Goal: Transaction & Acquisition: Subscribe to service/newsletter

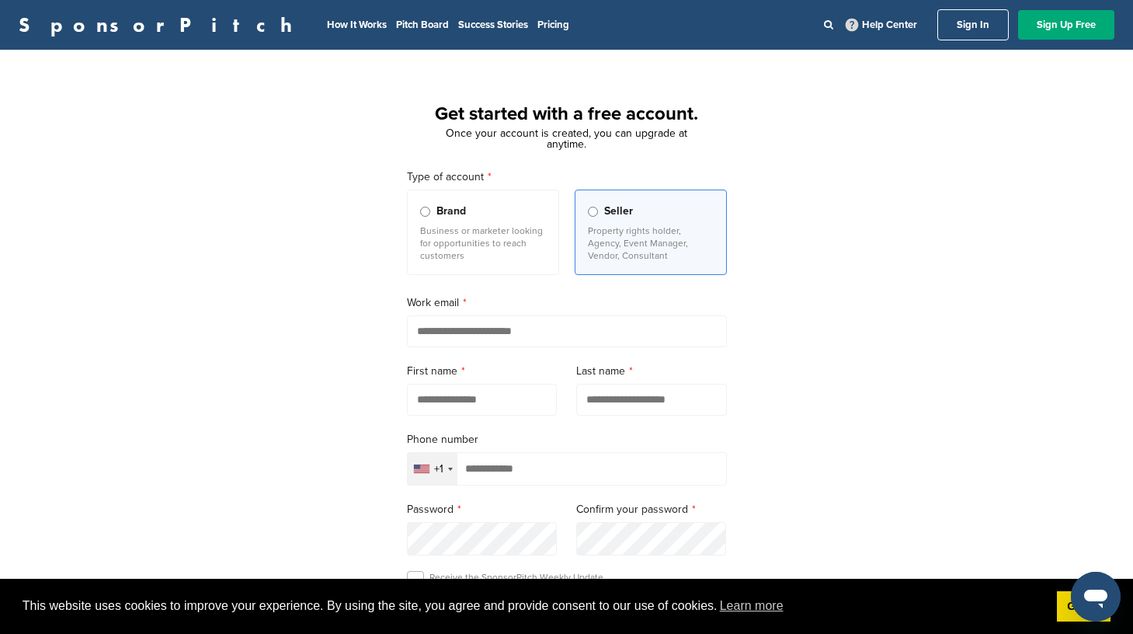
click at [637, 337] on input "email" at bounding box center [567, 331] width 320 height 32
click at [525, 330] on input "******" at bounding box center [567, 331] width 320 height 32
type input "**********"
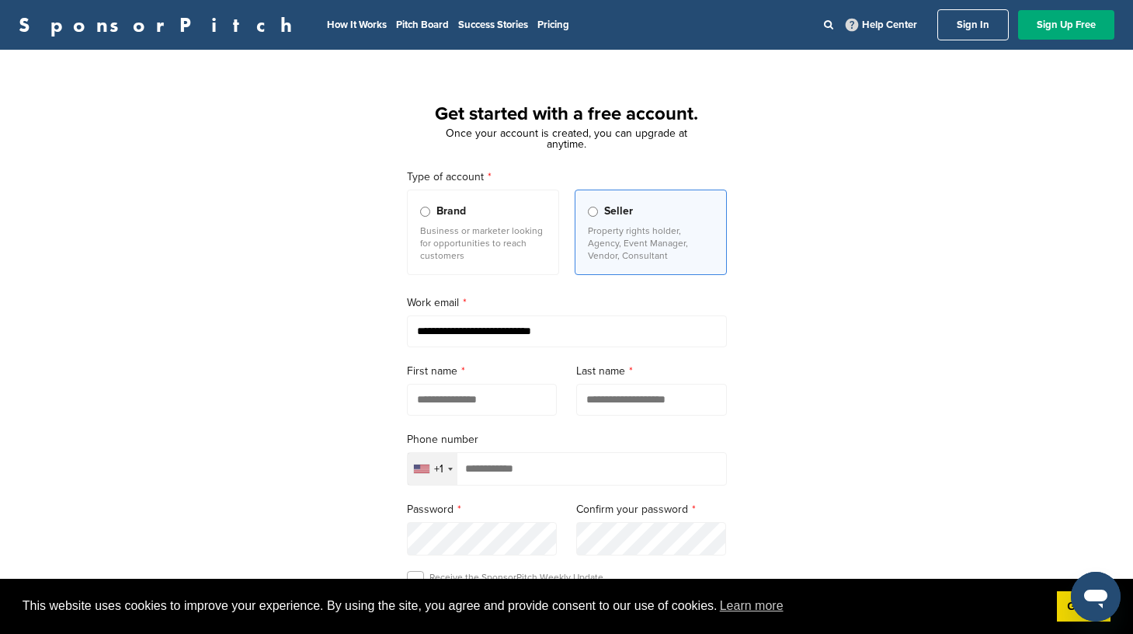
click at [440, 401] on input "text" at bounding box center [482, 400] width 151 height 32
type input "*******"
type input "********"
type input "**********"
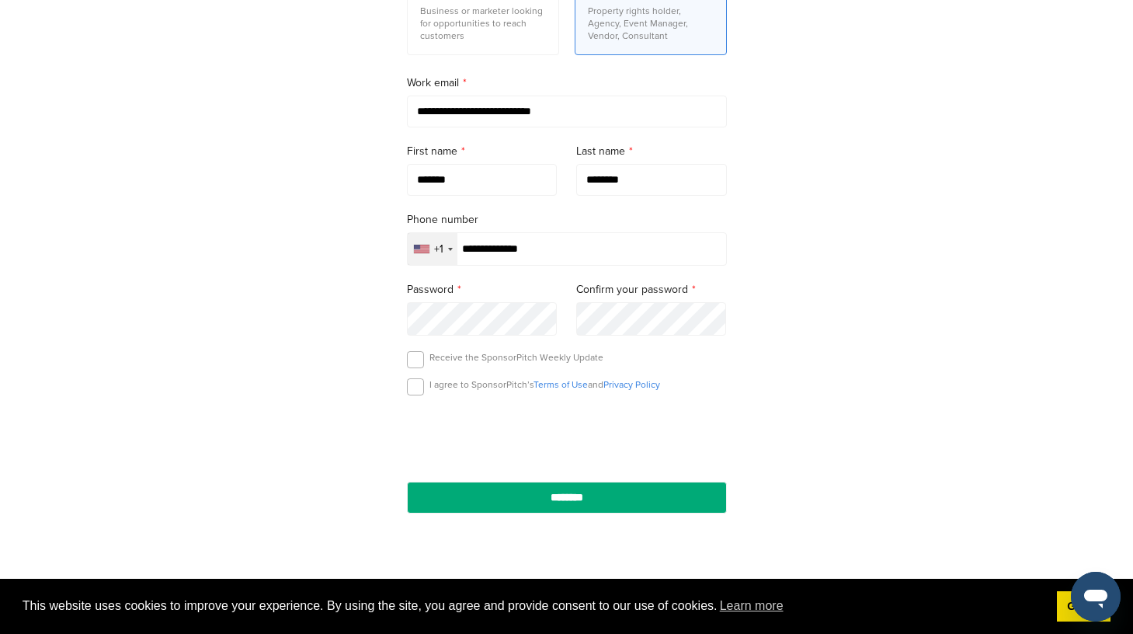
scroll to position [222, 0]
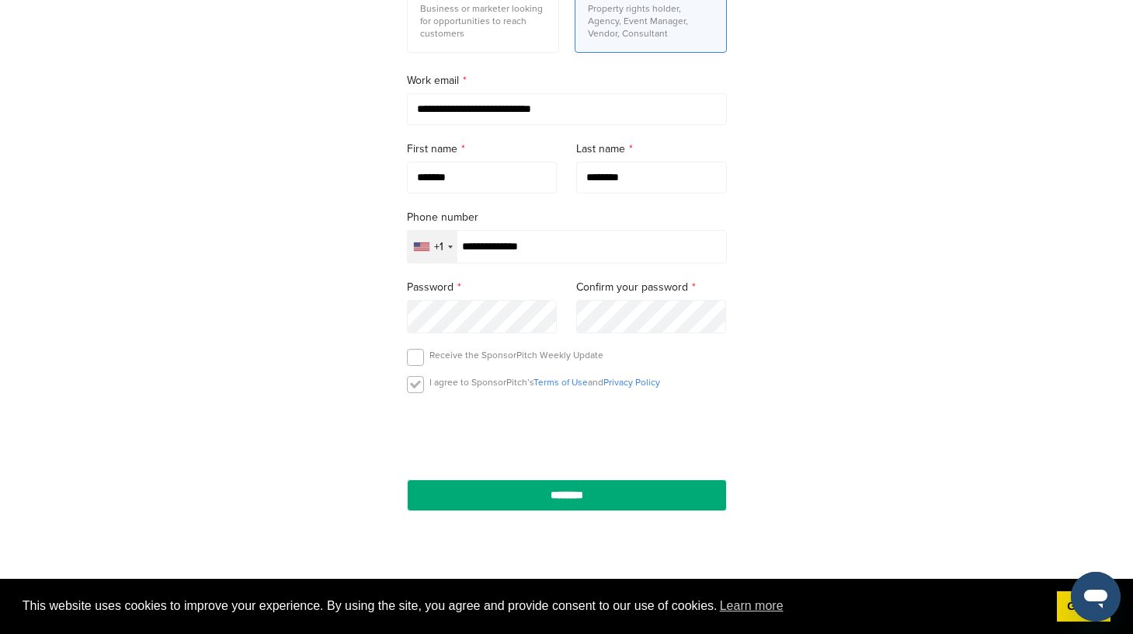
click at [410, 392] on label at bounding box center [415, 384] width 17 height 17
click at [415, 359] on label at bounding box center [415, 357] width 17 height 17
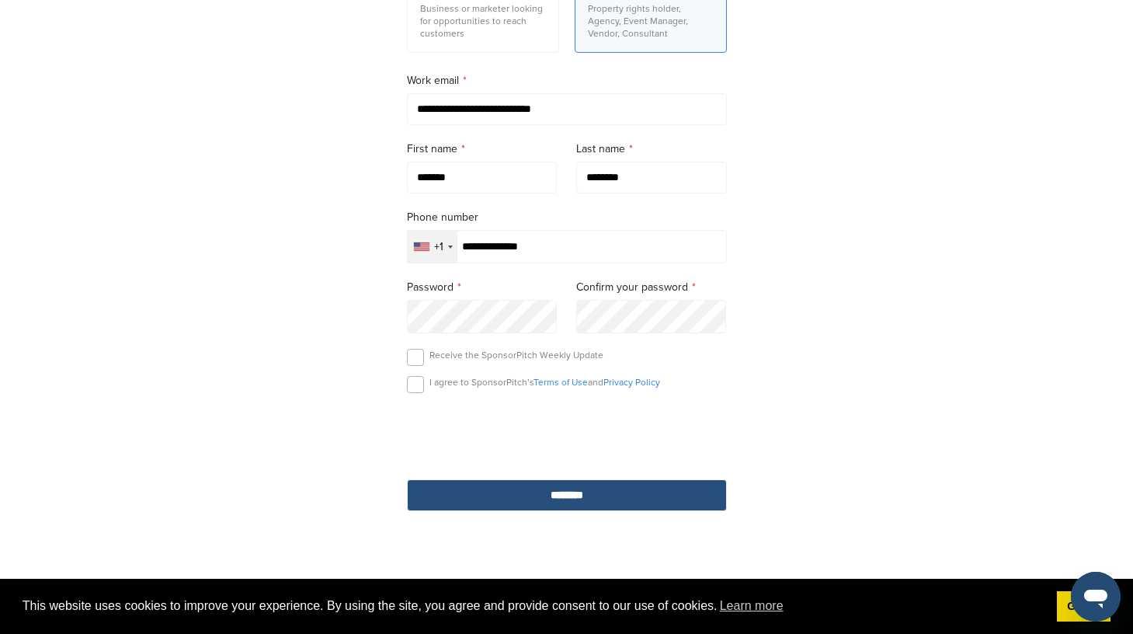
click at [598, 500] on input "********" at bounding box center [567, 495] width 320 height 32
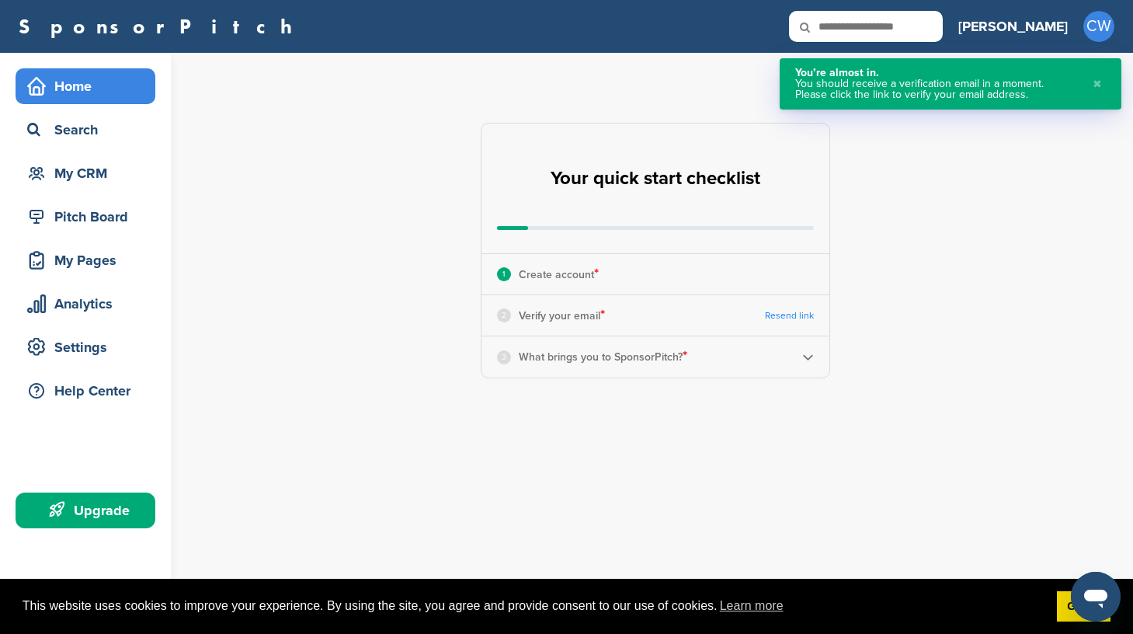
click at [805, 356] on img at bounding box center [808, 357] width 12 height 12
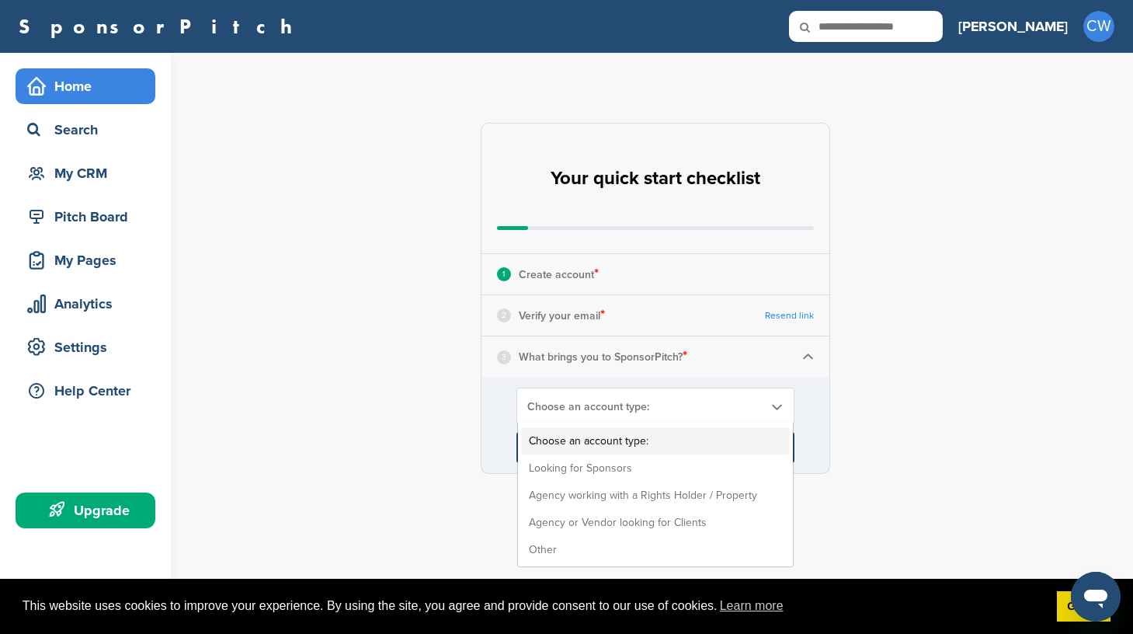
click at [699, 400] on span "Choose an account type:" at bounding box center [645, 406] width 236 height 13
click at [676, 472] on li "Looking for Sponsors" at bounding box center [655, 467] width 269 height 27
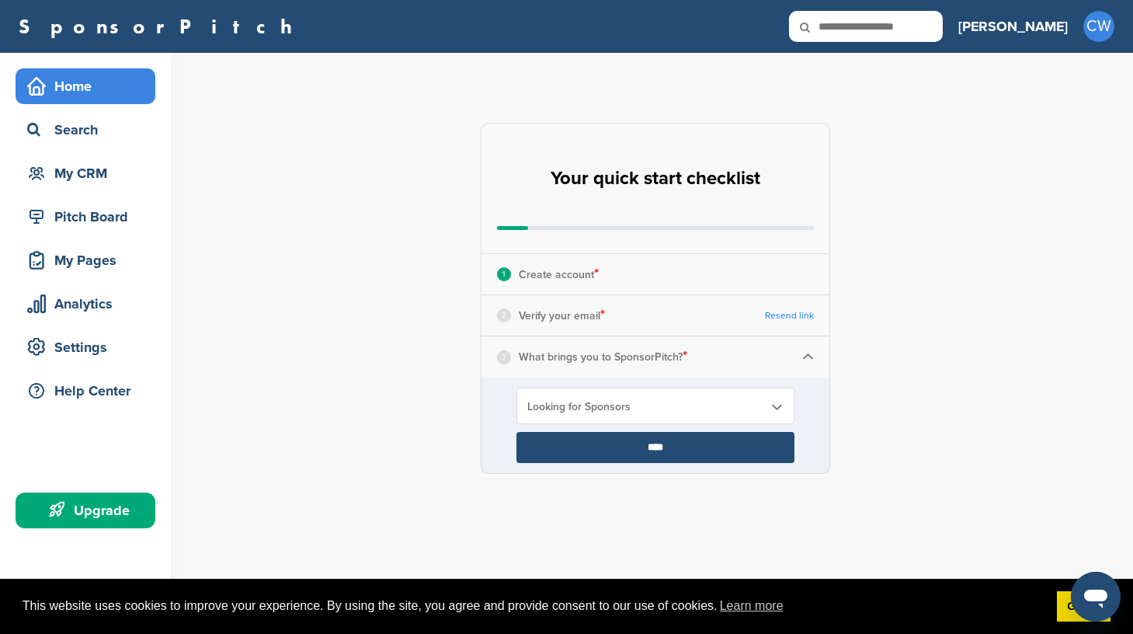
click at [644, 317] on div "2 Verify your email * Resend link" at bounding box center [655, 315] width 348 height 40
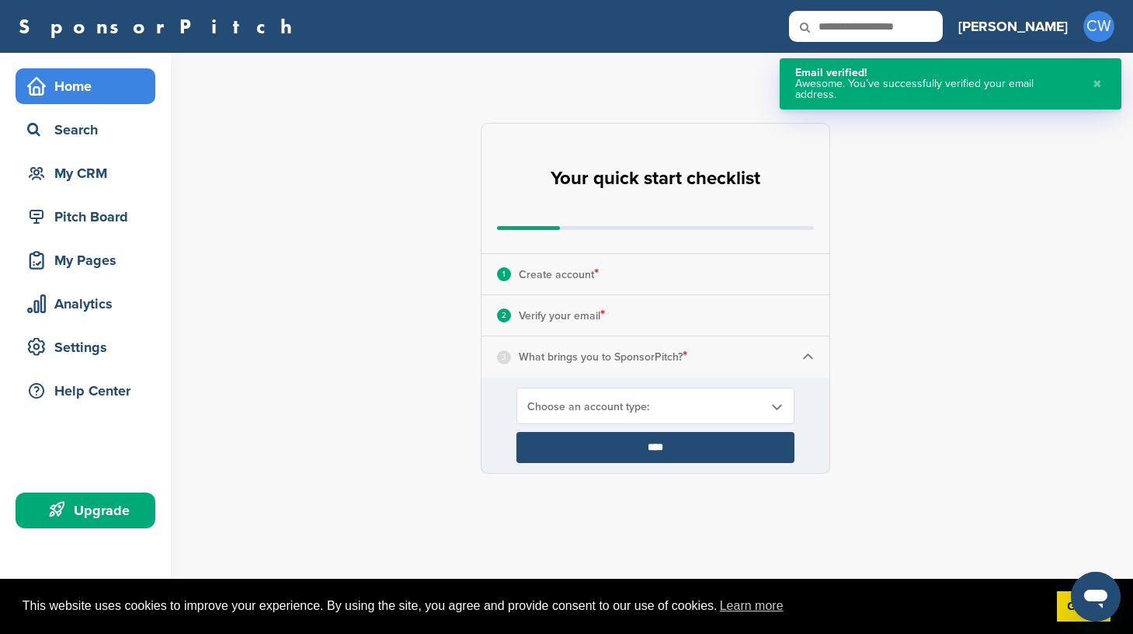
click at [647, 408] on span "Choose an account type:" at bounding box center [645, 406] width 236 height 13
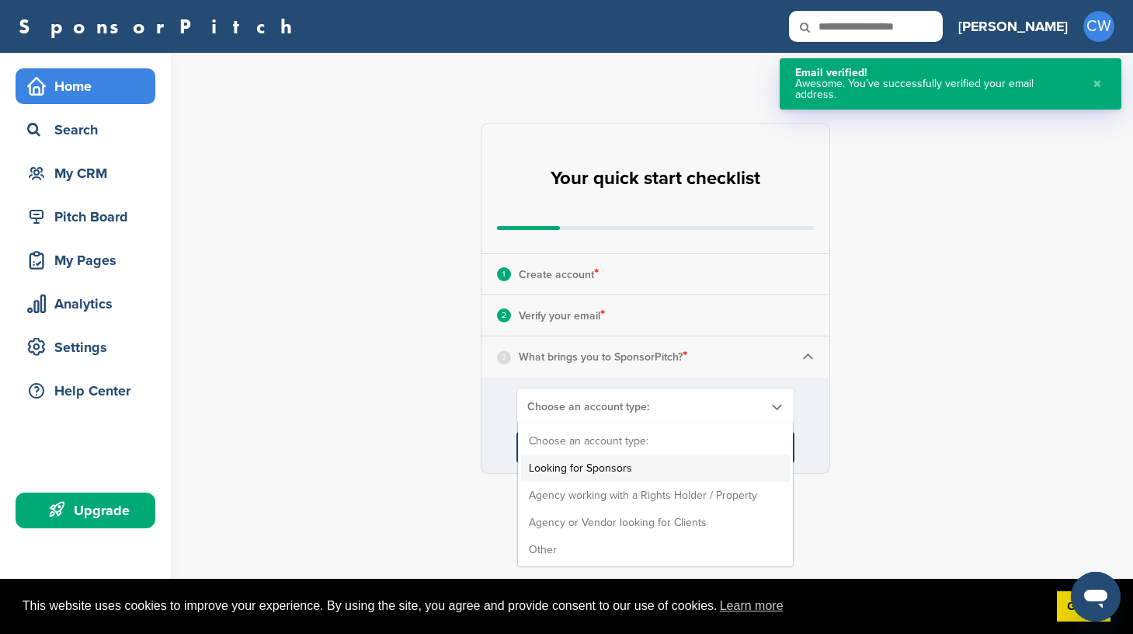
click at [635, 466] on li "Looking for Sponsors" at bounding box center [655, 467] width 269 height 27
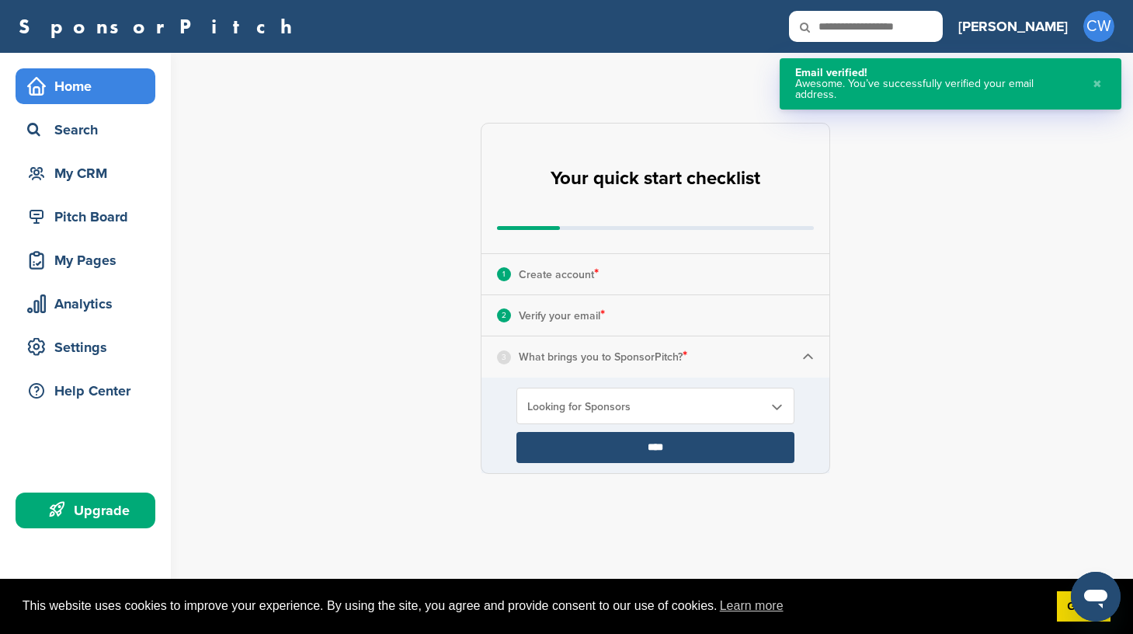
click at [654, 446] on input "****" at bounding box center [655, 447] width 278 height 31
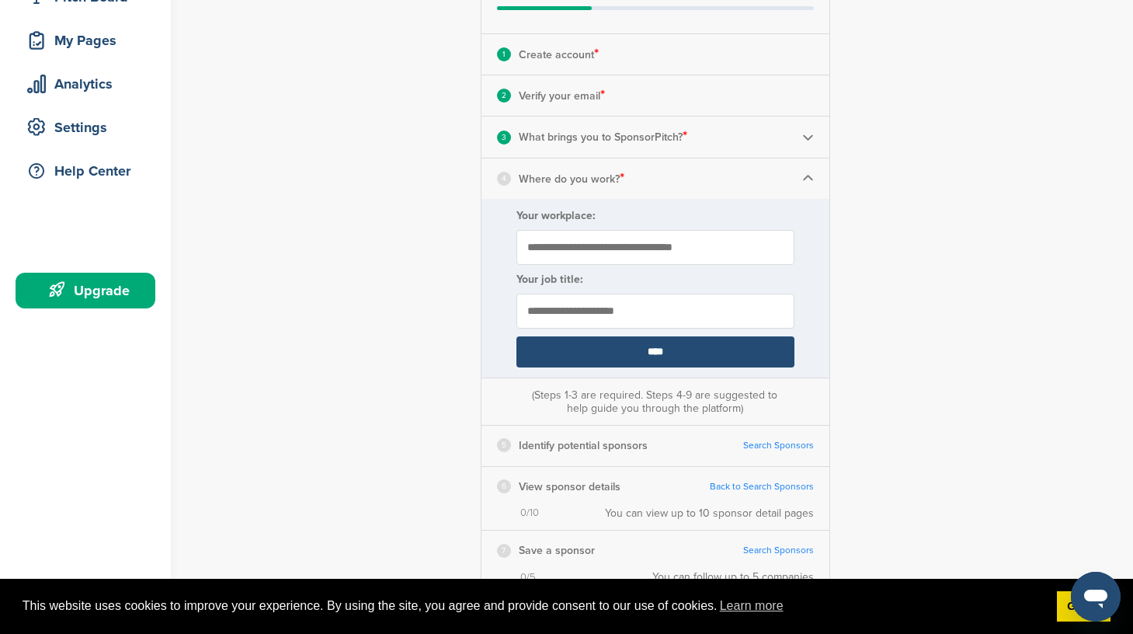
scroll to position [224, 0]
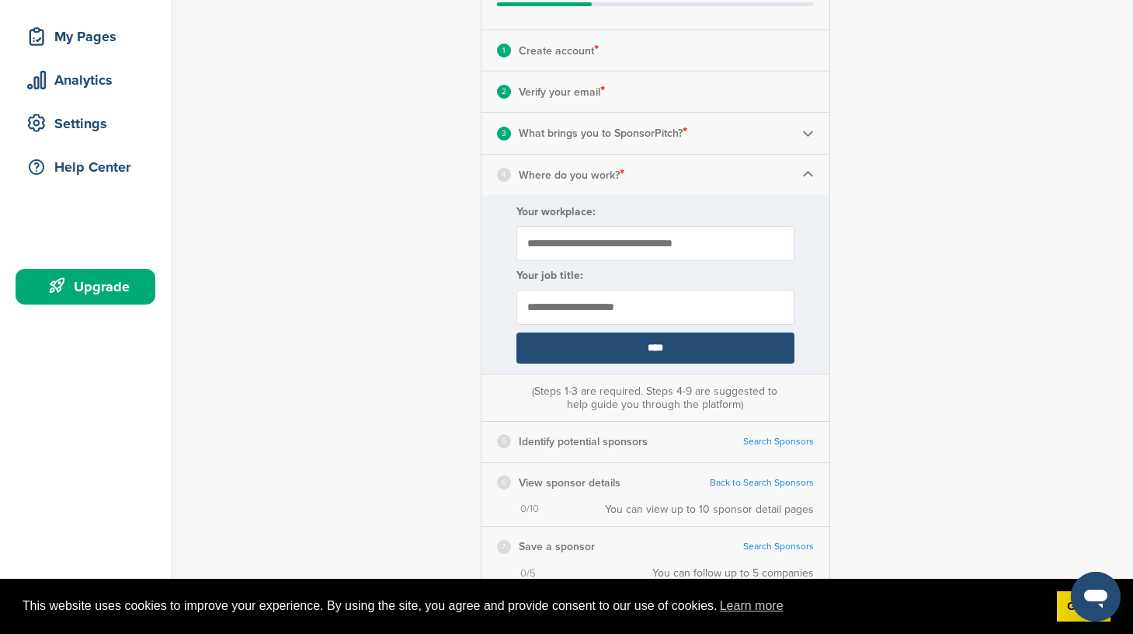
click at [651, 242] on input "Your workplace:" at bounding box center [655, 243] width 278 height 35
type input "**********"
type input "*"
type input "**********"
click at [636, 365] on form "**********" at bounding box center [655, 284] width 348 height 179
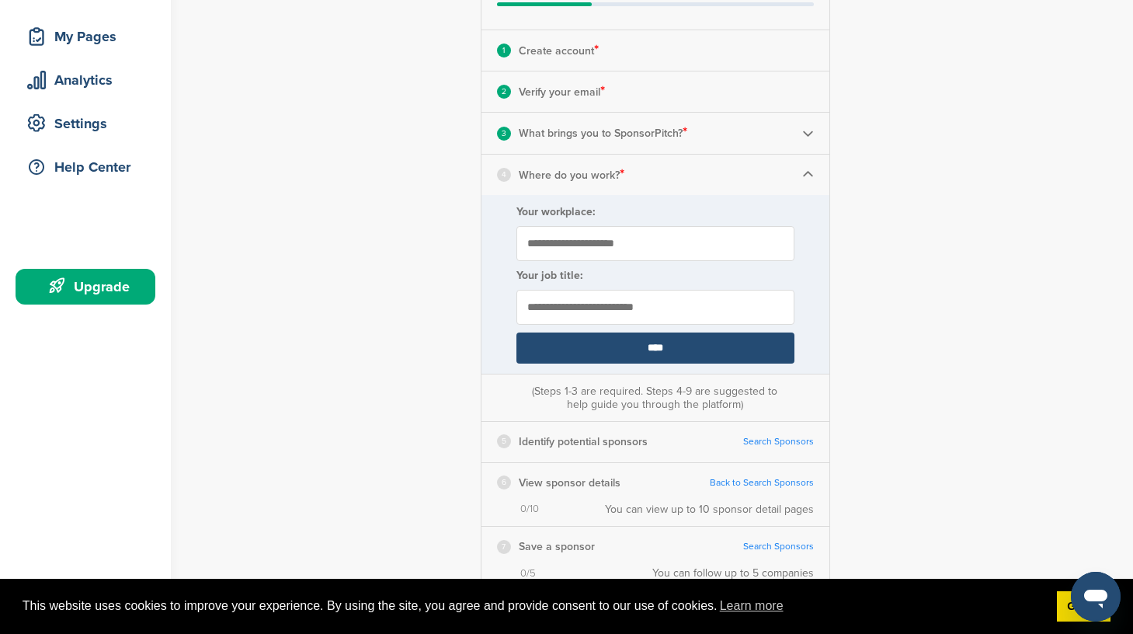
click at [644, 355] on input "****" at bounding box center [655, 347] width 278 height 31
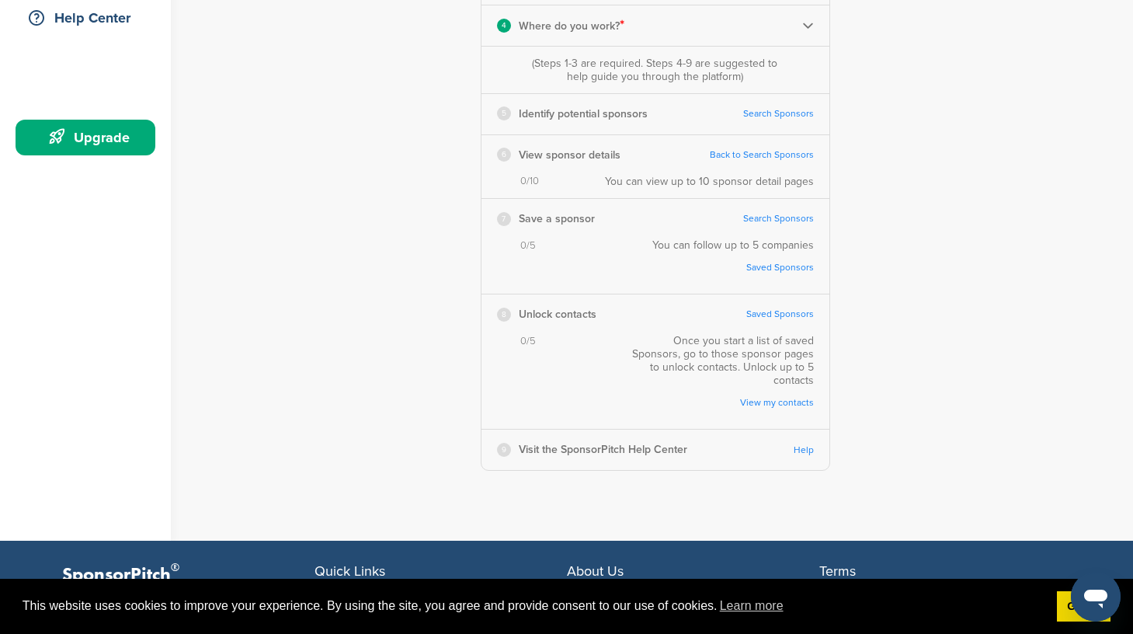
scroll to position [313, 0]
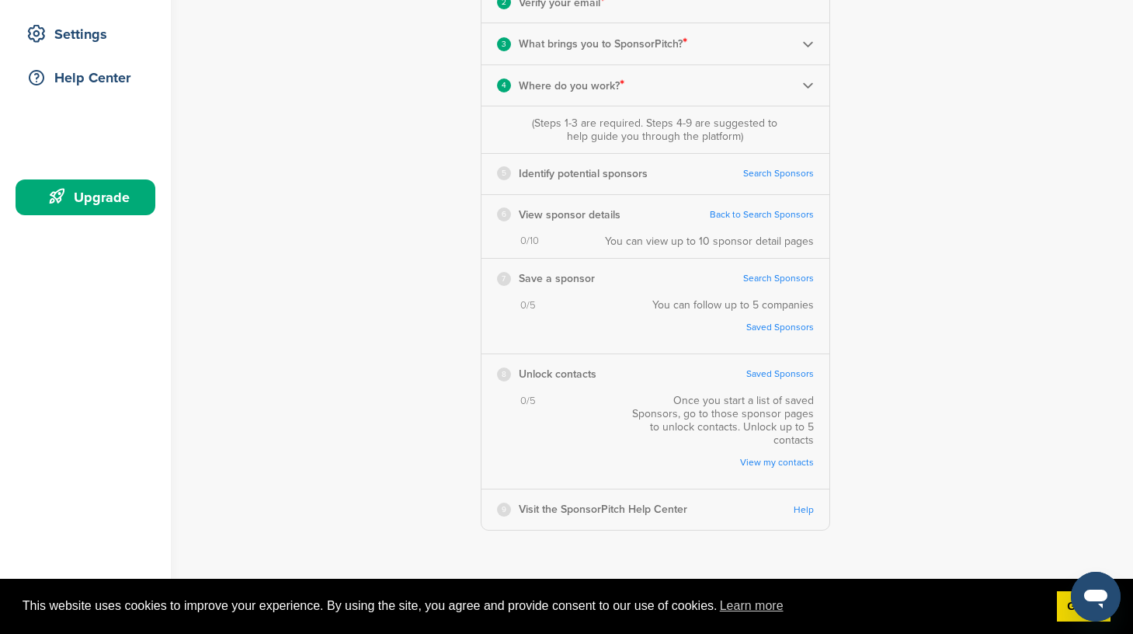
click at [767, 173] on link "Search Sponsors" at bounding box center [778, 174] width 71 height 12
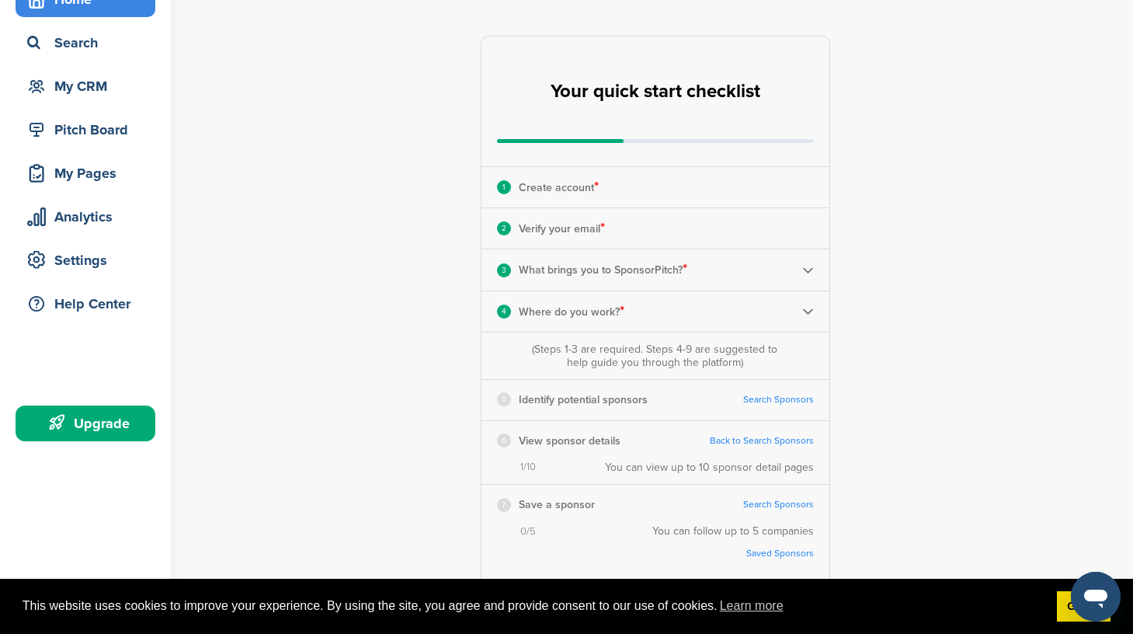
scroll to position [0, 0]
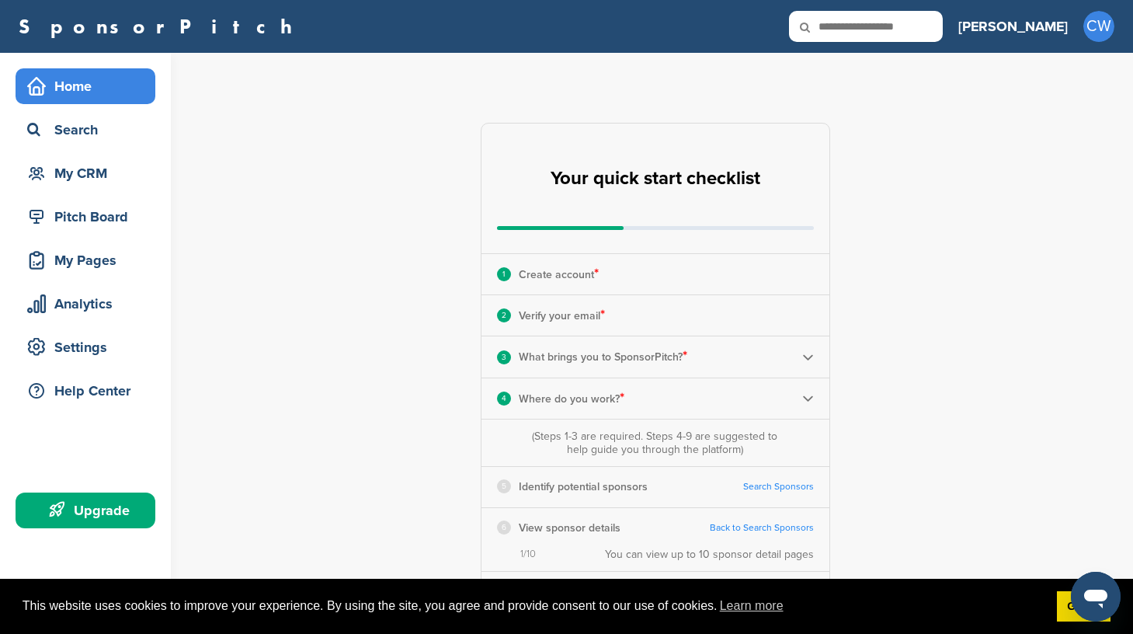
click at [793, 485] on link "Search Sponsors" at bounding box center [778, 487] width 71 height 12
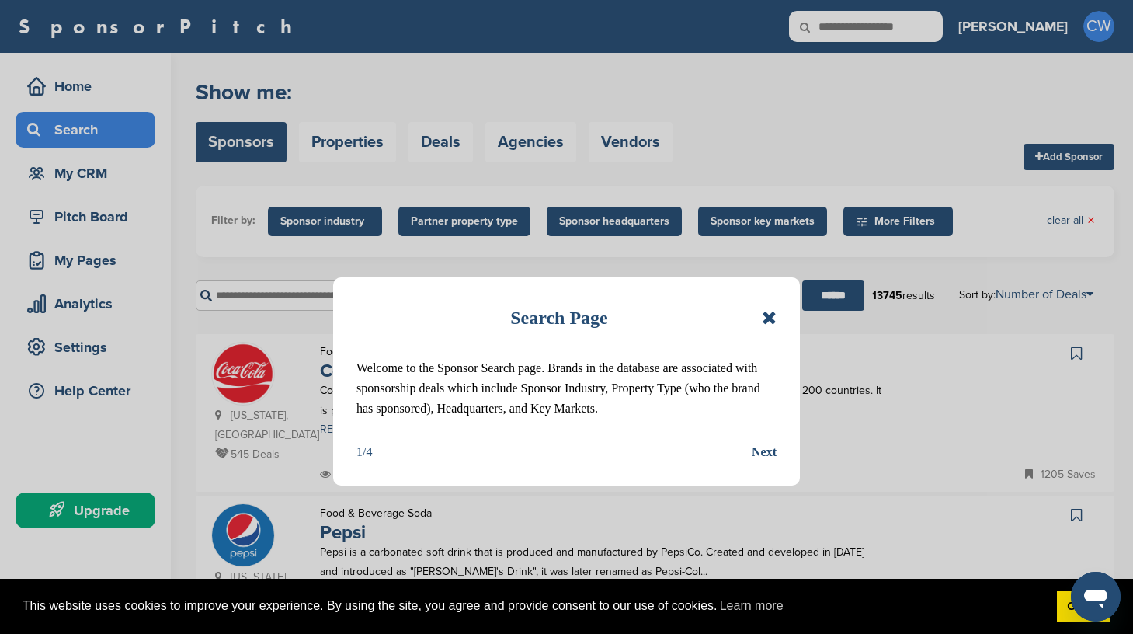
click at [772, 317] on icon at bounding box center [769, 317] width 15 height 19
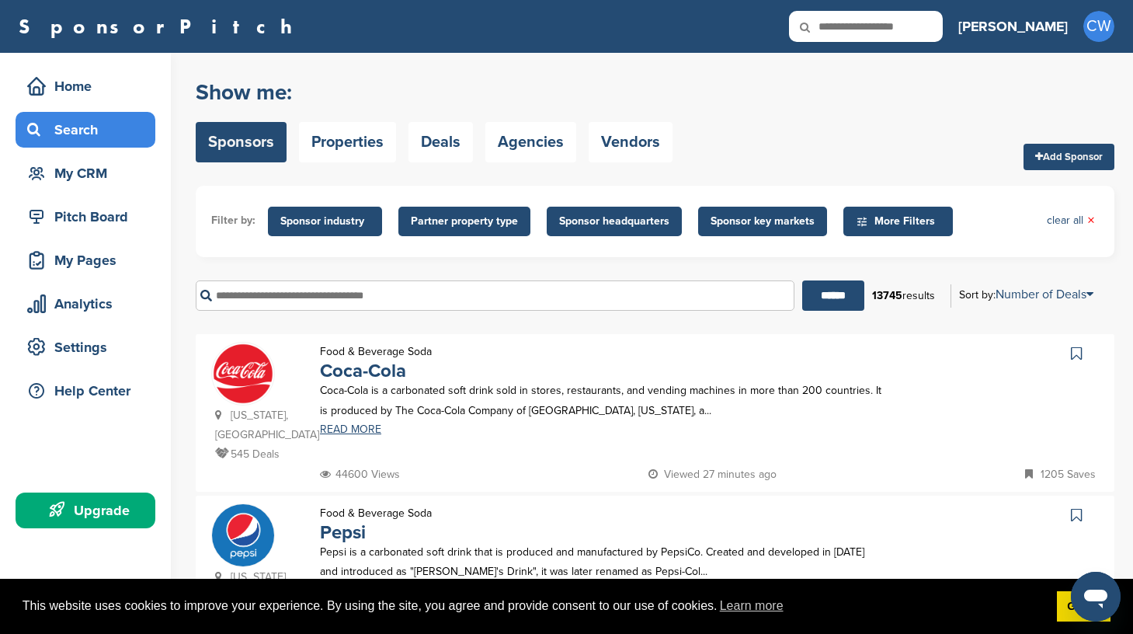
click at [772, 223] on span "Sponsor key markets" at bounding box center [762, 221] width 104 height 17
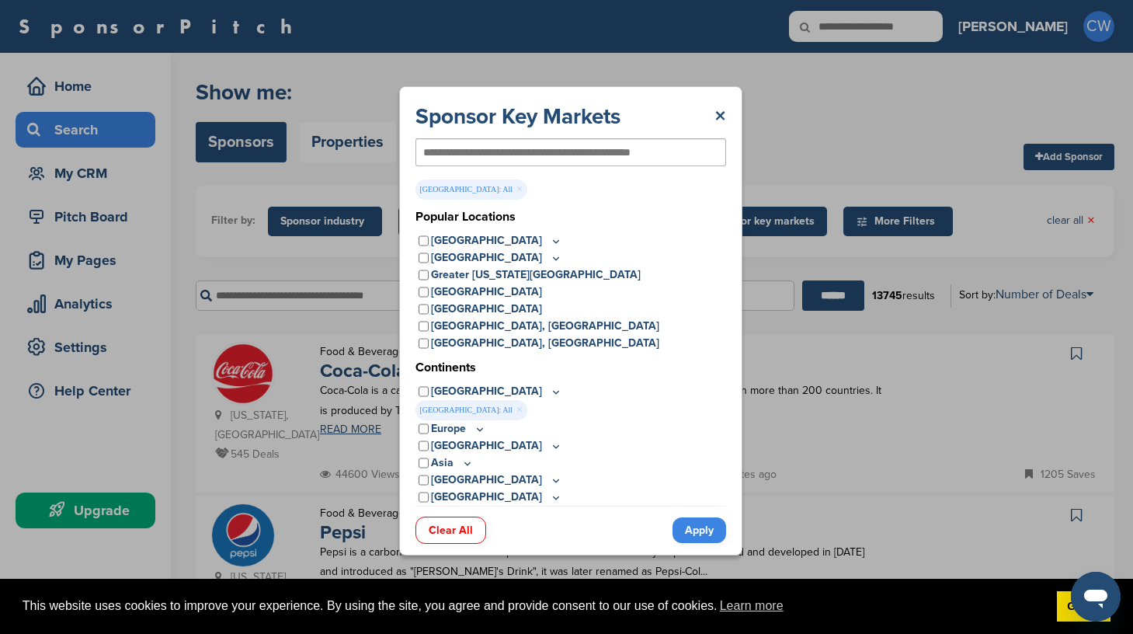
click at [550, 241] on icon at bounding box center [556, 240] width 12 height 13
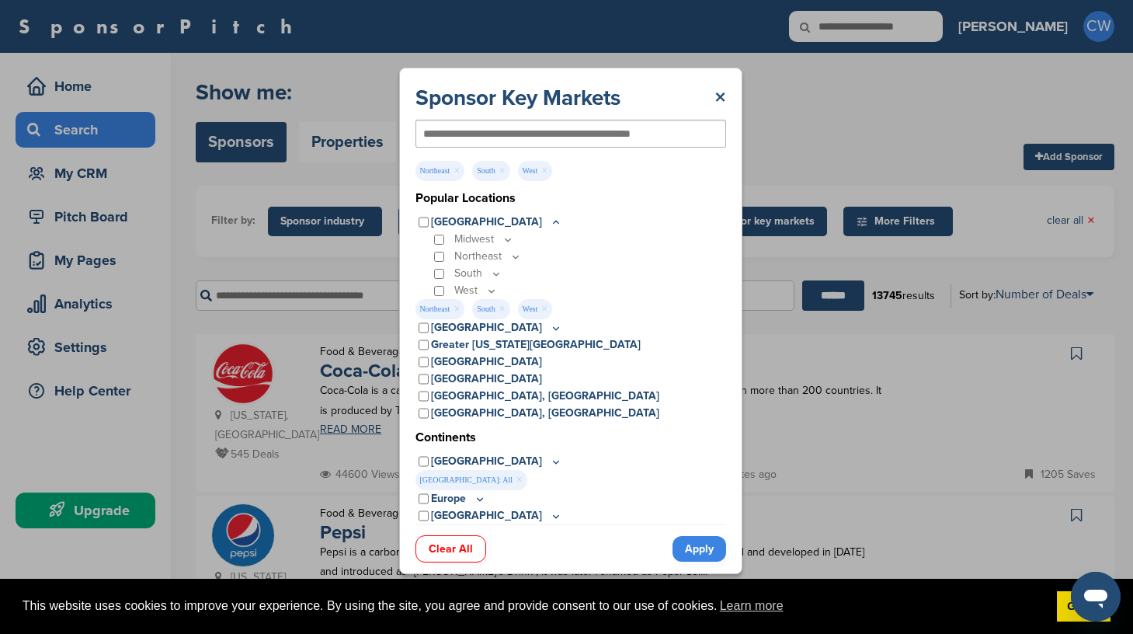
click at [513, 258] on icon at bounding box center [515, 256] width 12 height 13
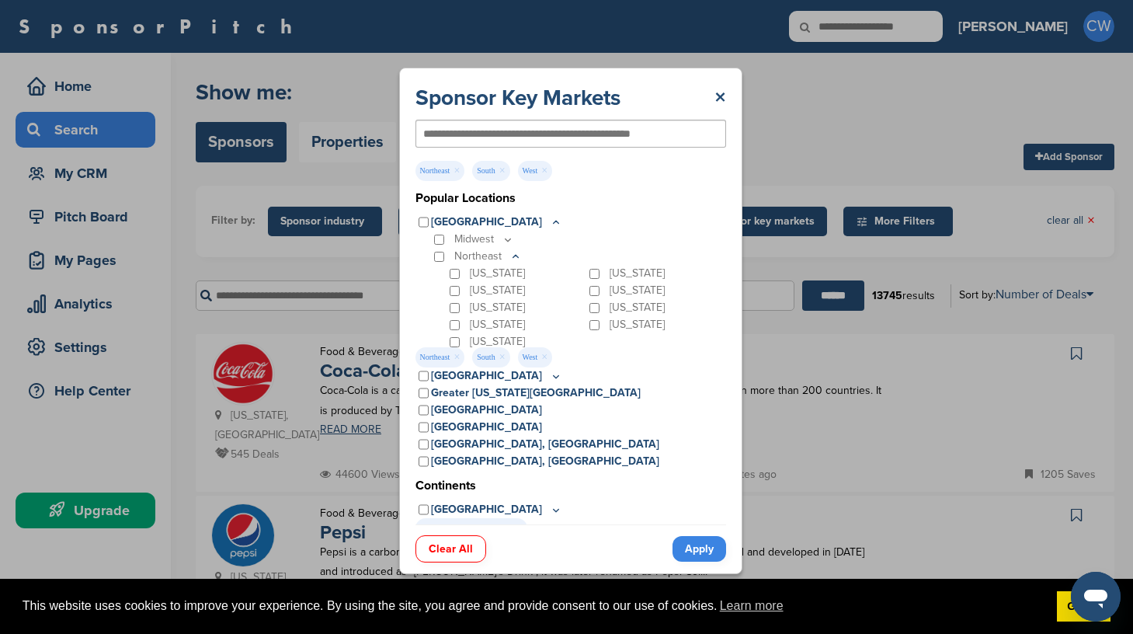
click at [513, 258] on icon at bounding box center [515, 256] width 12 height 13
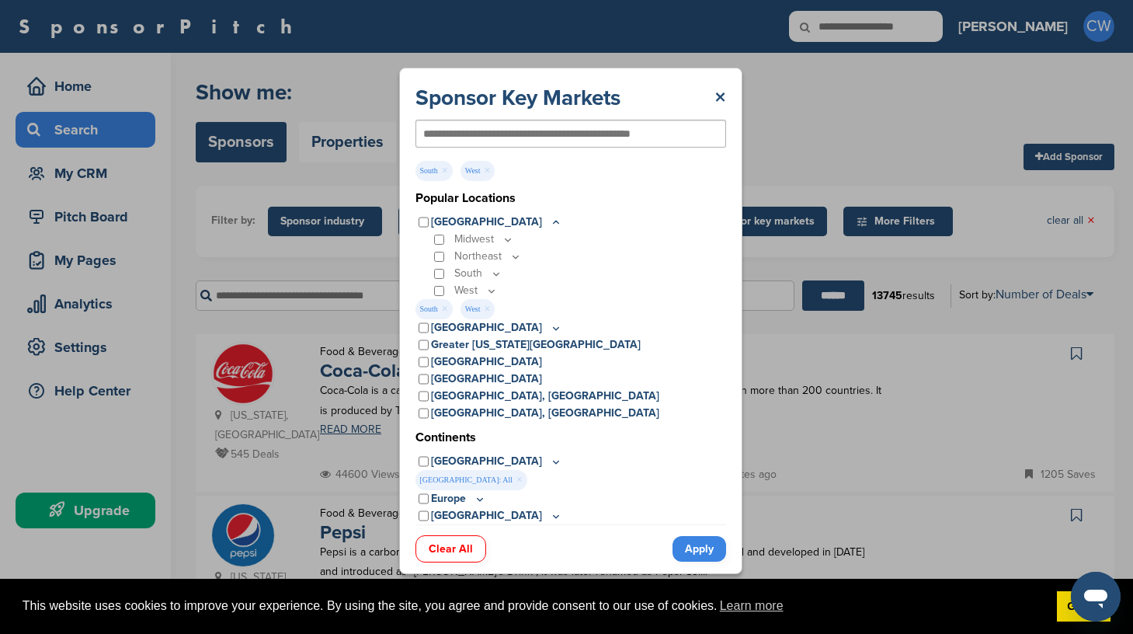
click at [491, 269] on icon at bounding box center [496, 273] width 12 height 13
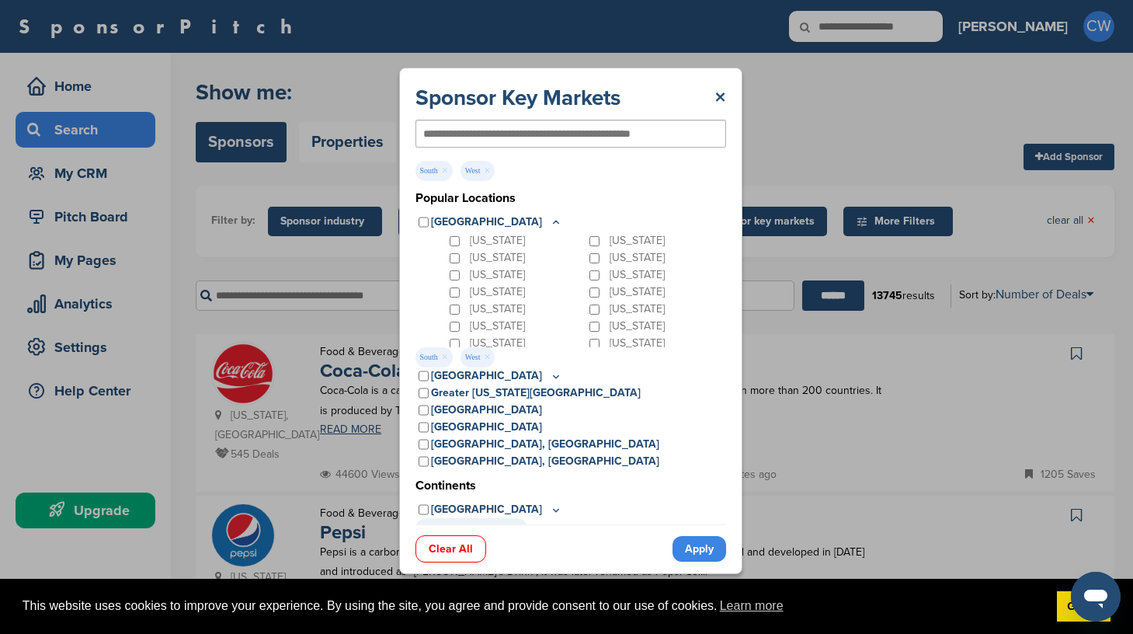
scroll to position [89, 0]
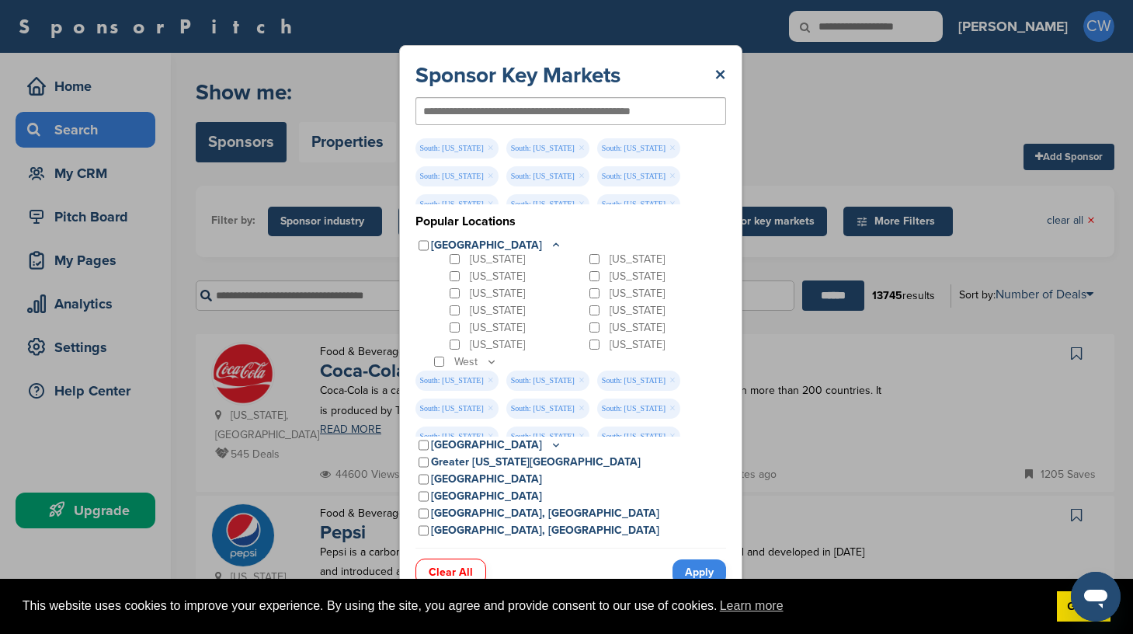
click at [586, 283] on div "Maryland" at bounding box center [656, 276] width 140 height 17
click at [452, 249] on p "[GEOGRAPHIC_DATA]" at bounding box center [496, 245] width 131 height 17
click at [450, 298] on div "[US_STATE]" at bounding box center [516, 293] width 140 height 17
click at [459, 327] on div "[US_STATE]" at bounding box center [516, 327] width 140 height 17
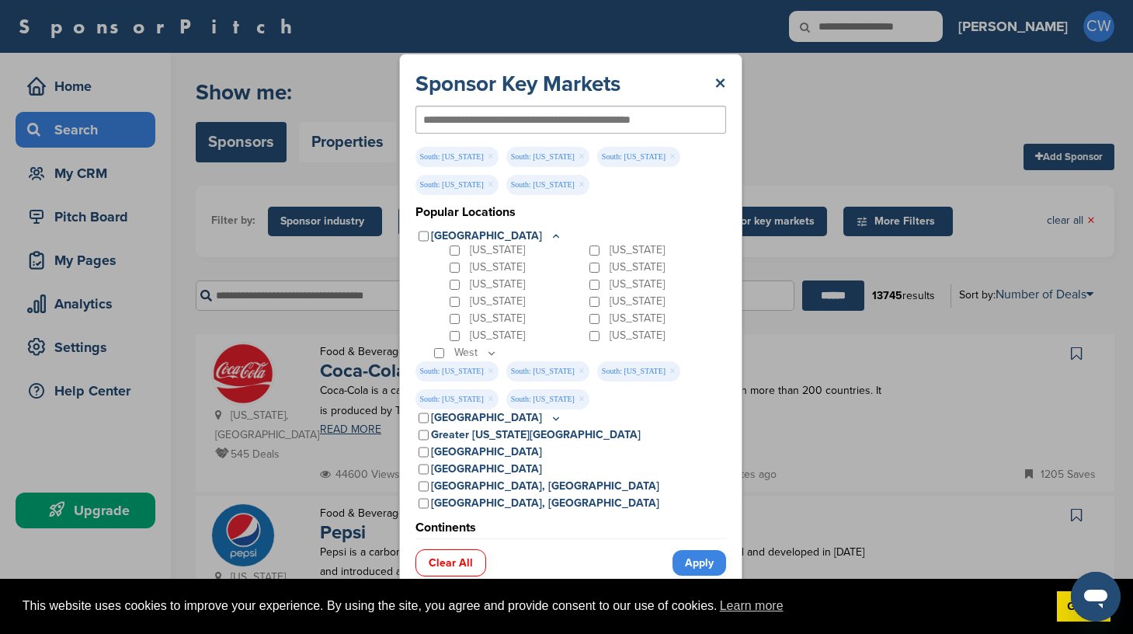
click at [550, 234] on icon at bounding box center [556, 236] width 12 height 13
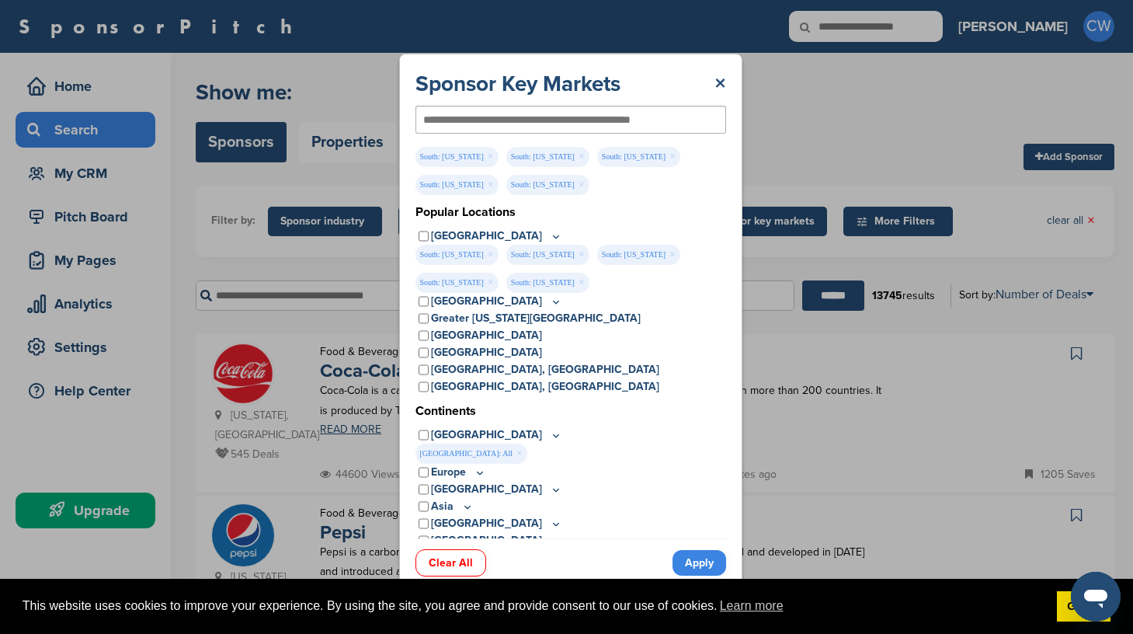
scroll to position [7, 0]
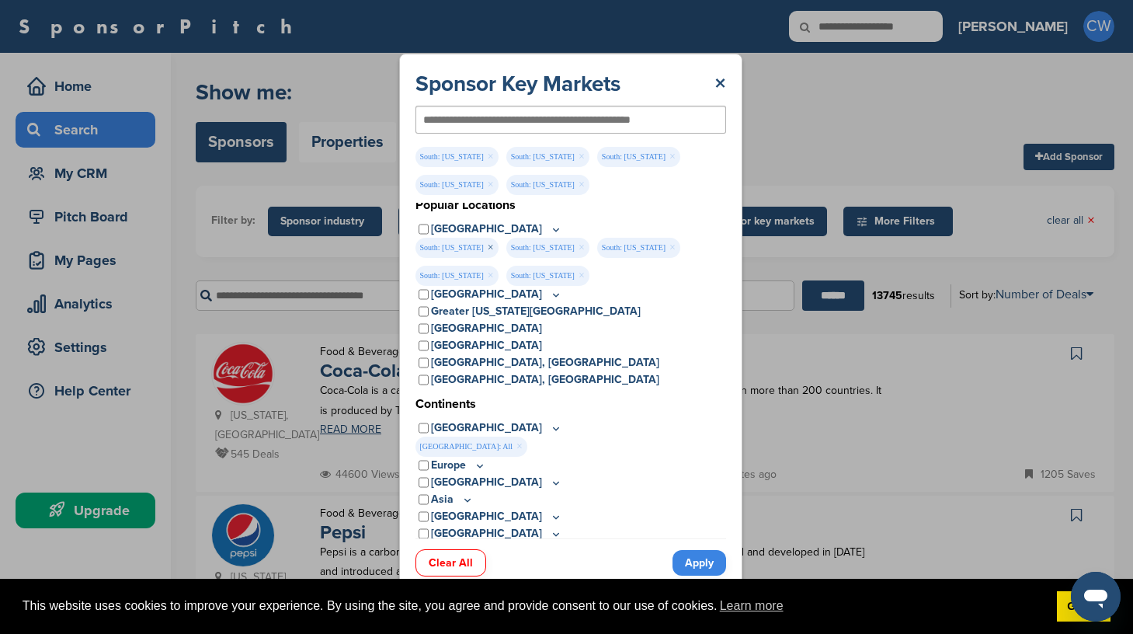
click at [488, 247] on link "×" at bounding box center [491, 247] width 6 height 17
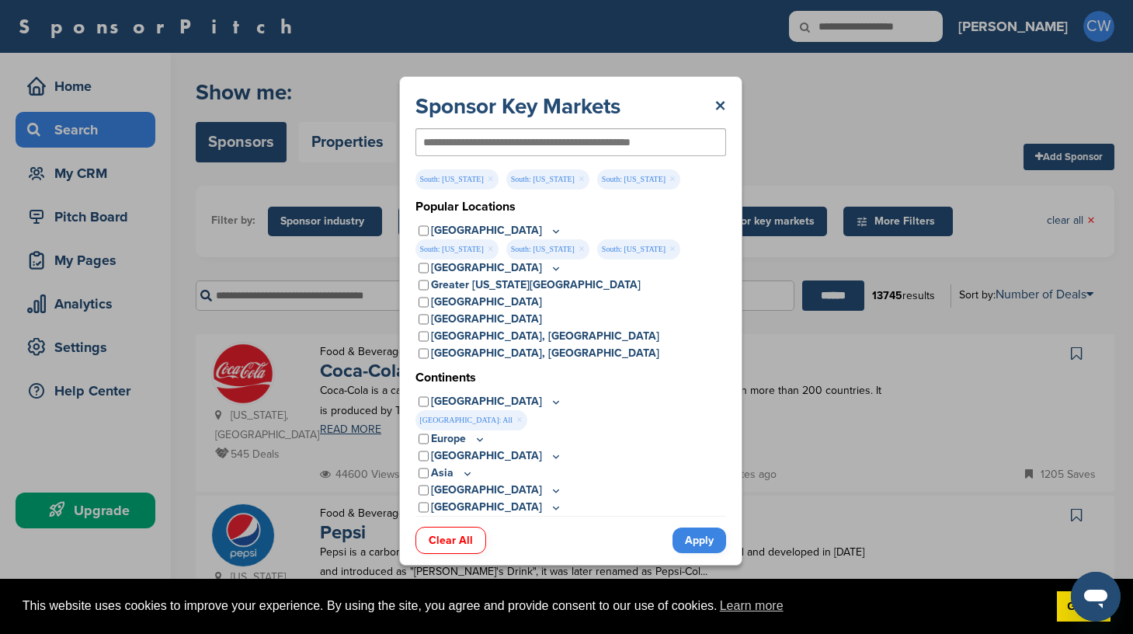
click at [488, 247] on link "×" at bounding box center [491, 249] width 6 height 17
click at [488, 248] on link "×" at bounding box center [491, 249] width 6 height 17
click at [599, 137] on input "text" at bounding box center [545, 142] width 245 height 14
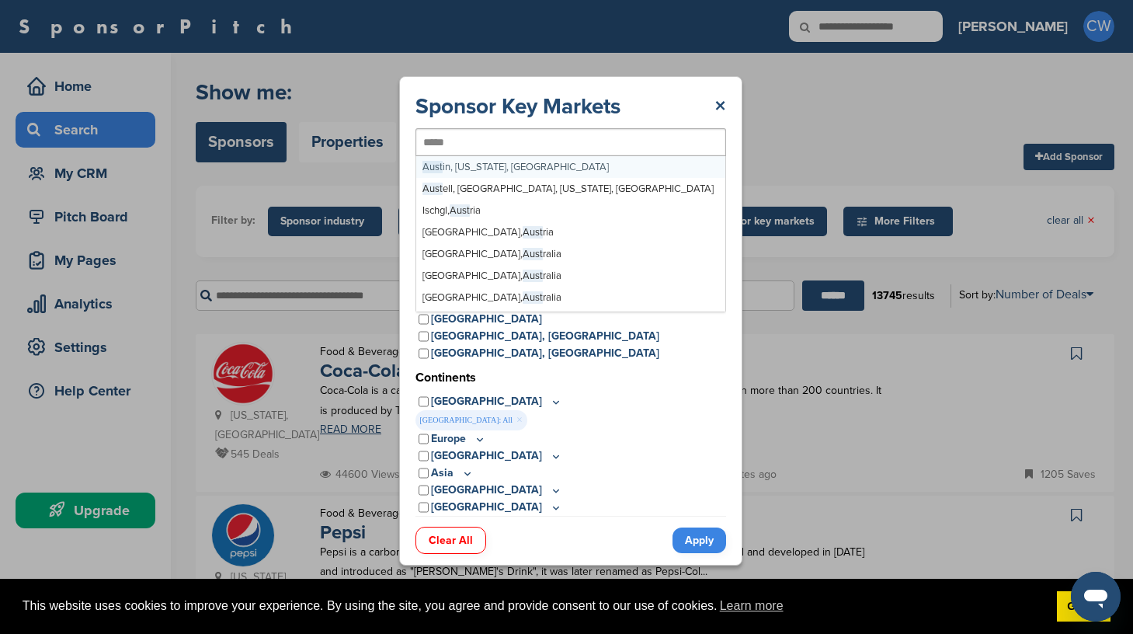
type input "******"
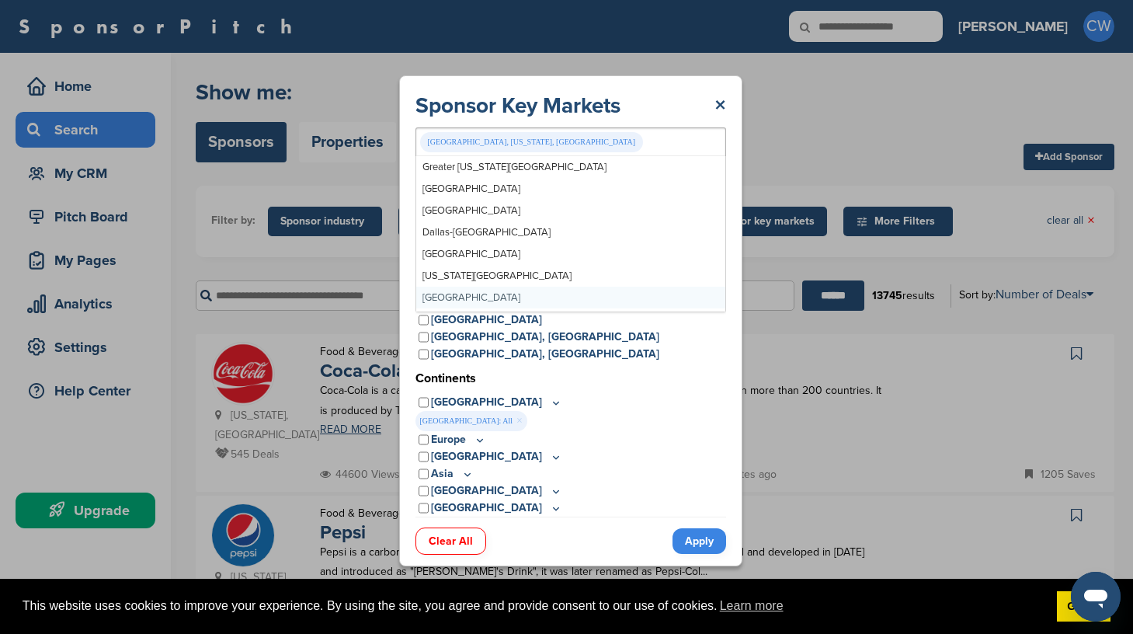
click at [693, 422] on div "USA: All ×" at bounding box center [568, 421] width 307 height 20
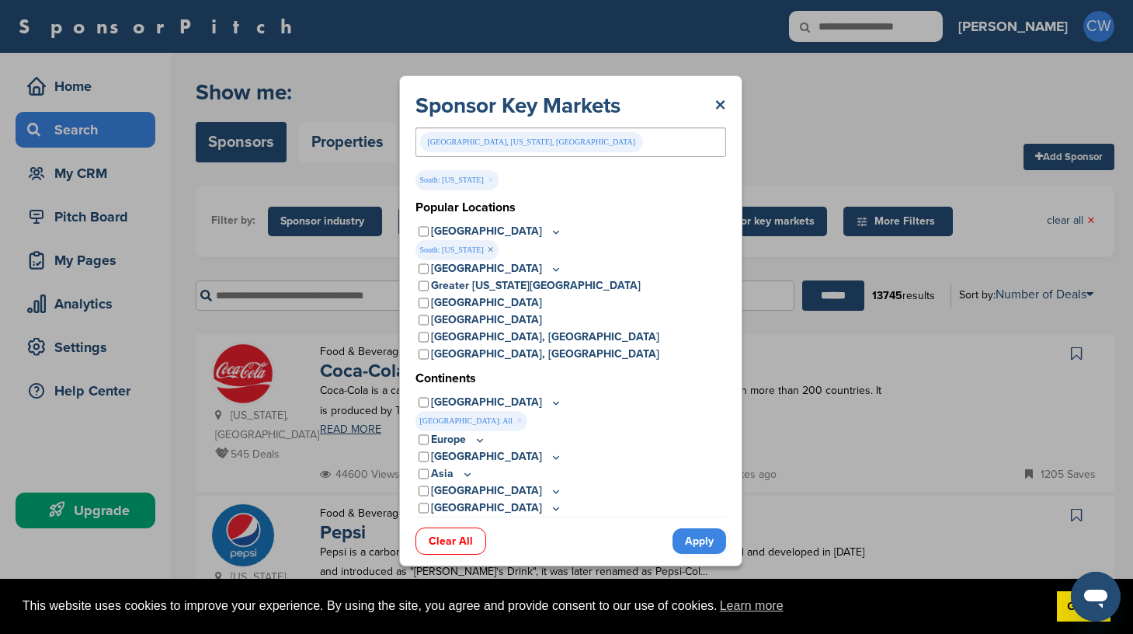
click at [488, 248] on link "×" at bounding box center [491, 249] width 6 height 17
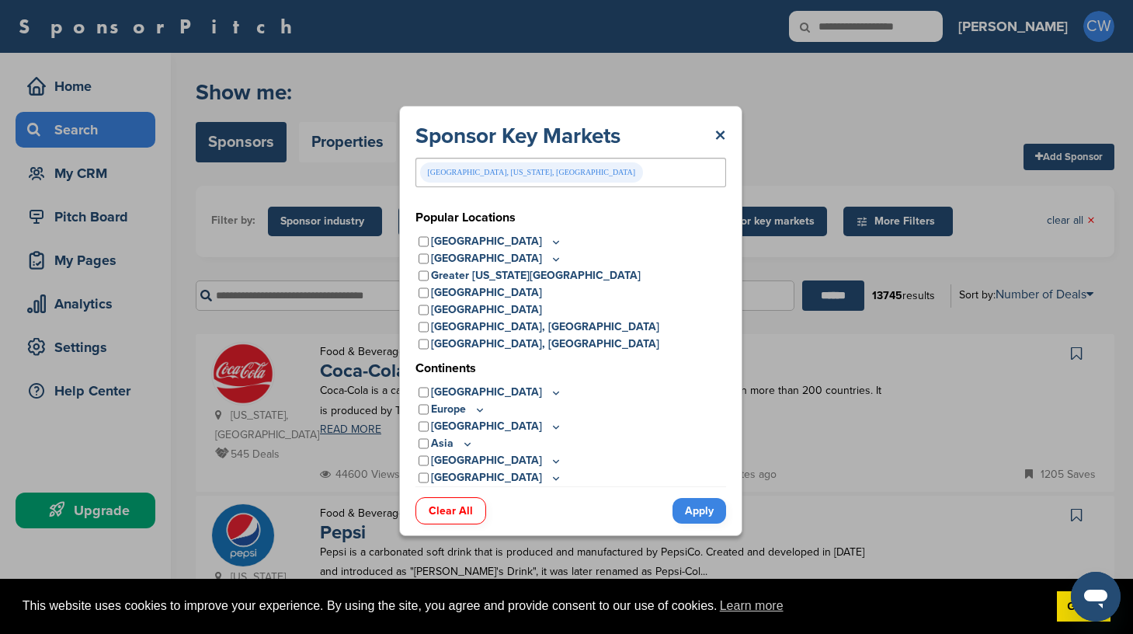
click at [710, 503] on link "Apply" at bounding box center [699, 511] width 54 height 26
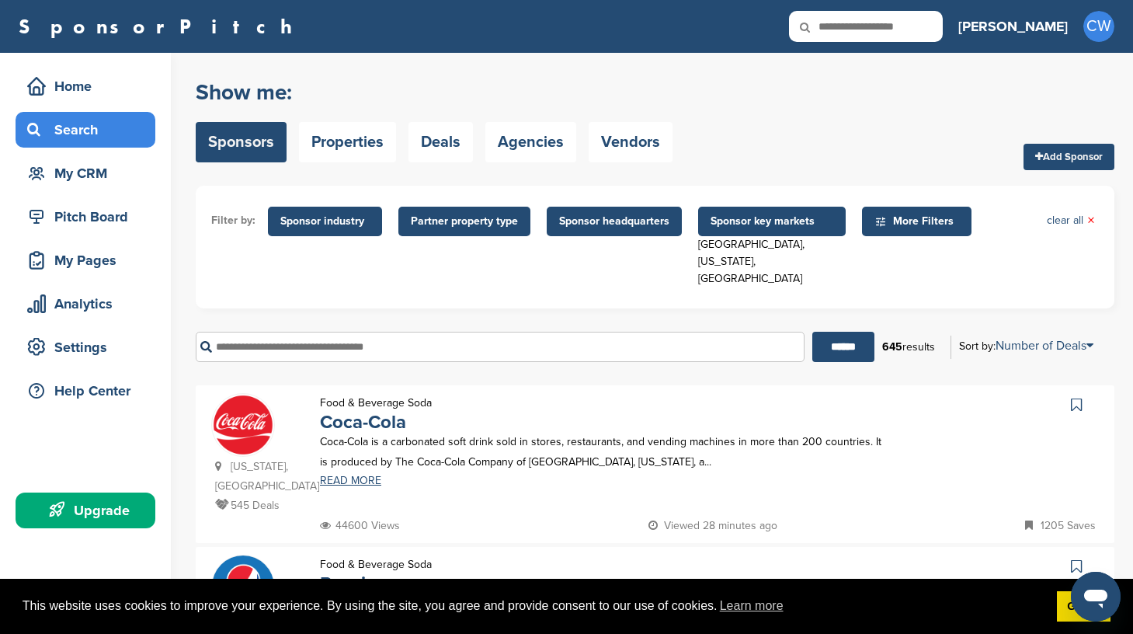
click at [875, 220] on span "More Filters" at bounding box center [918, 221] width 89 height 17
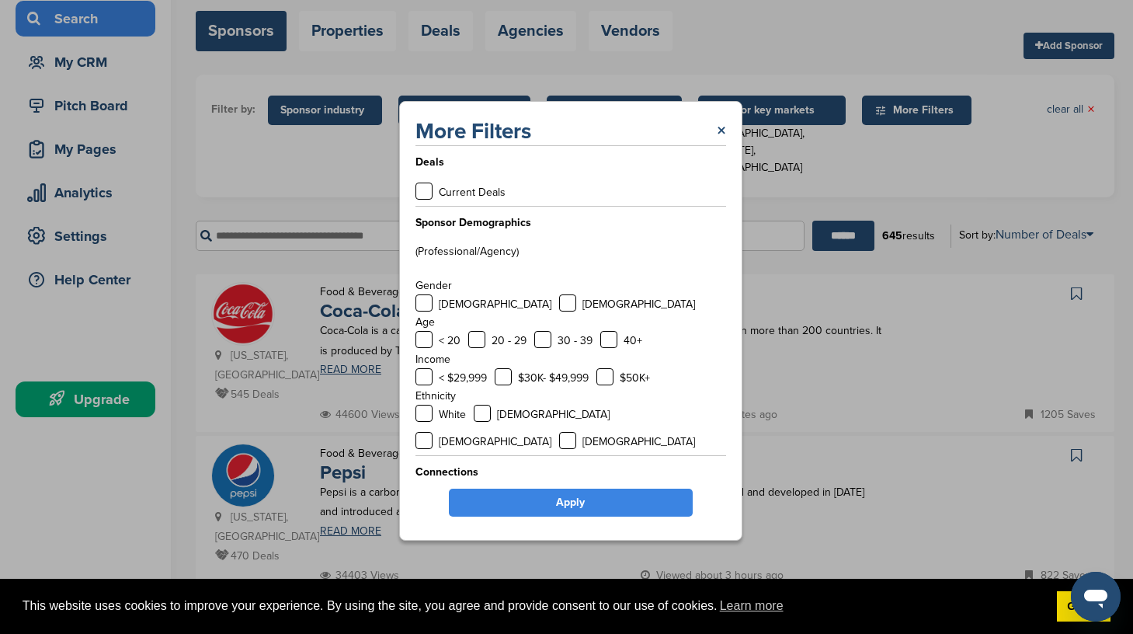
scroll to position [4, 0]
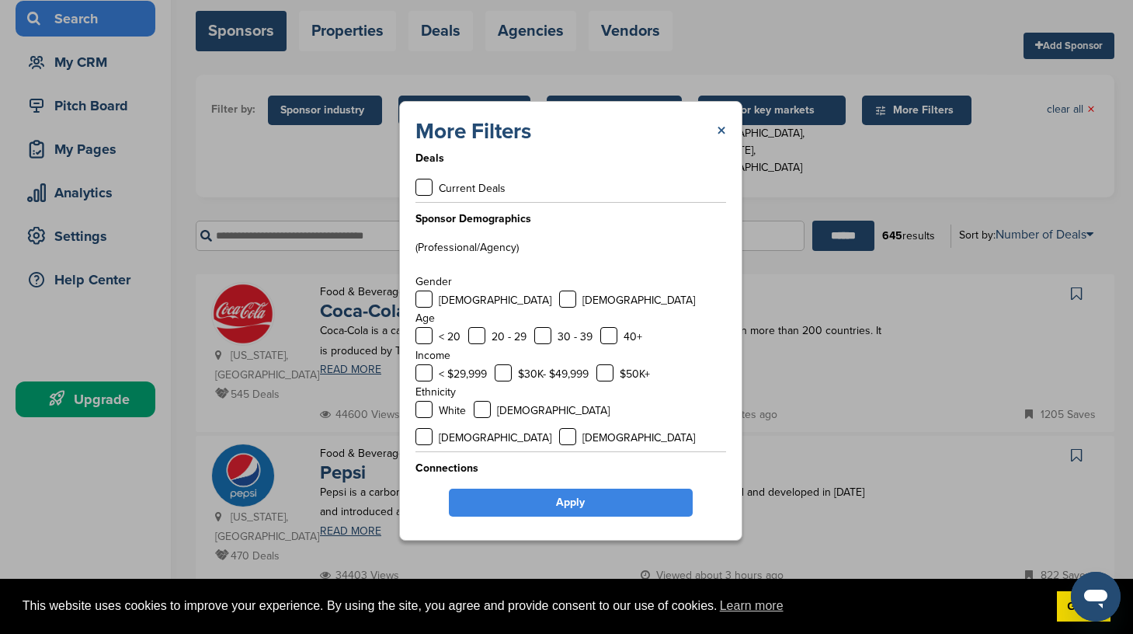
click at [724, 131] on link "×" at bounding box center [721, 131] width 9 height 28
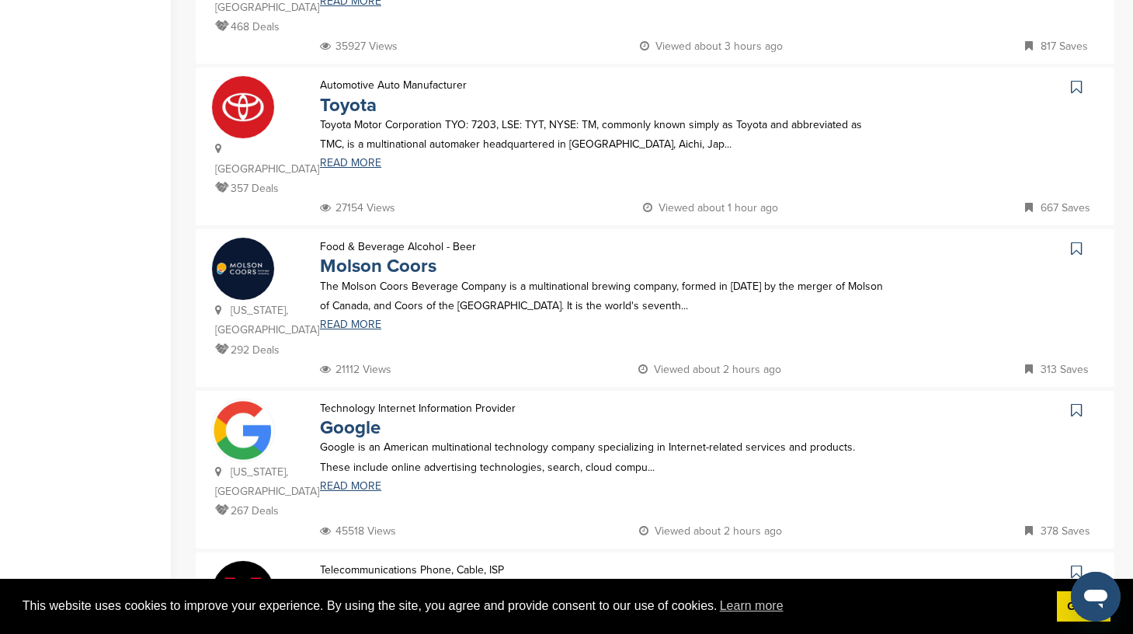
scroll to position [806, 0]
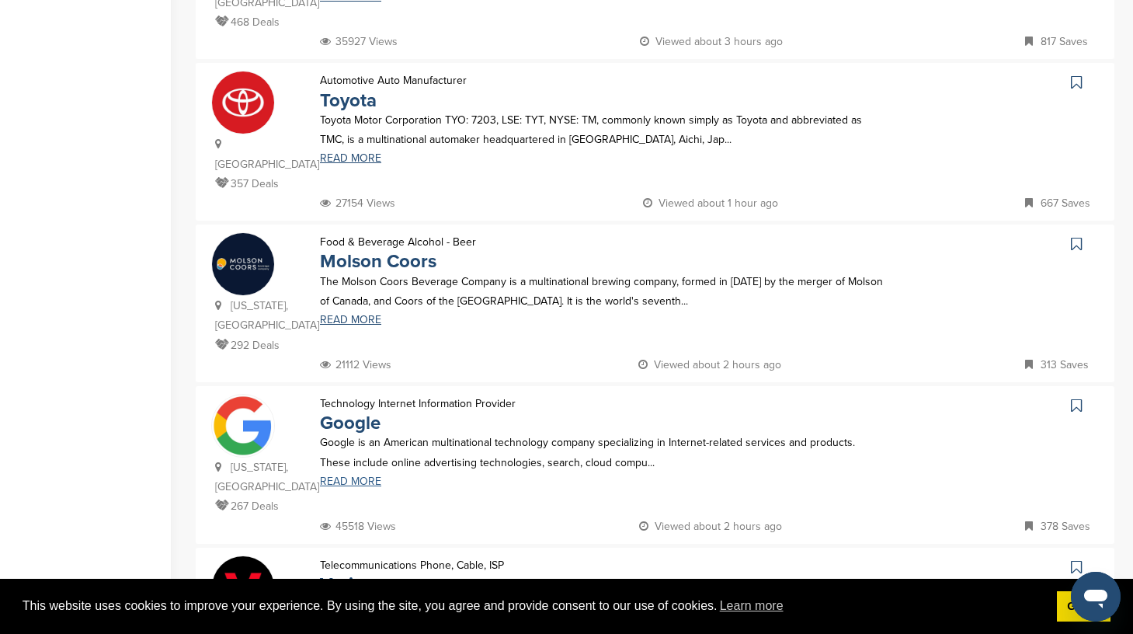
click at [363, 476] on link "READ MORE" at bounding box center [602, 481] width 564 height 11
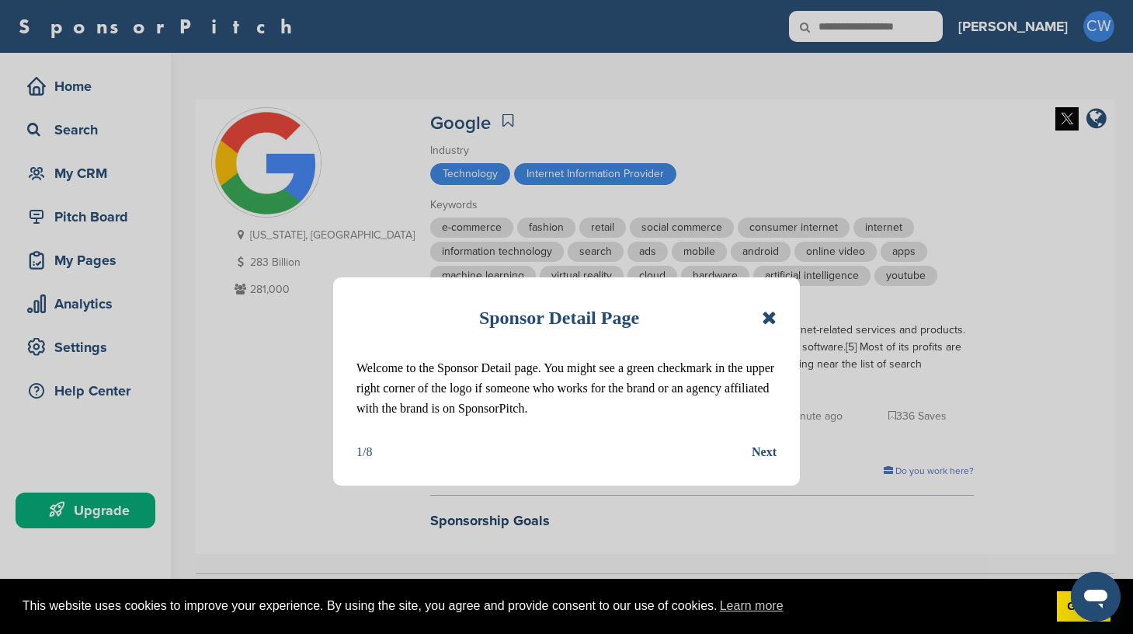
click at [773, 318] on icon at bounding box center [769, 317] width 15 height 19
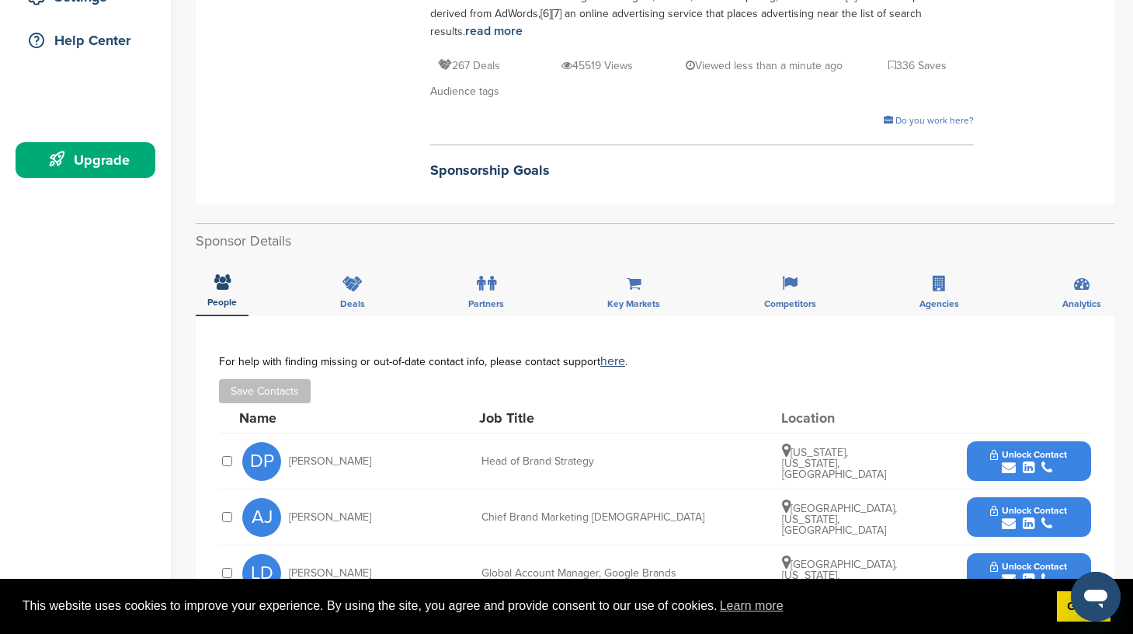
scroll to position [347, 0]
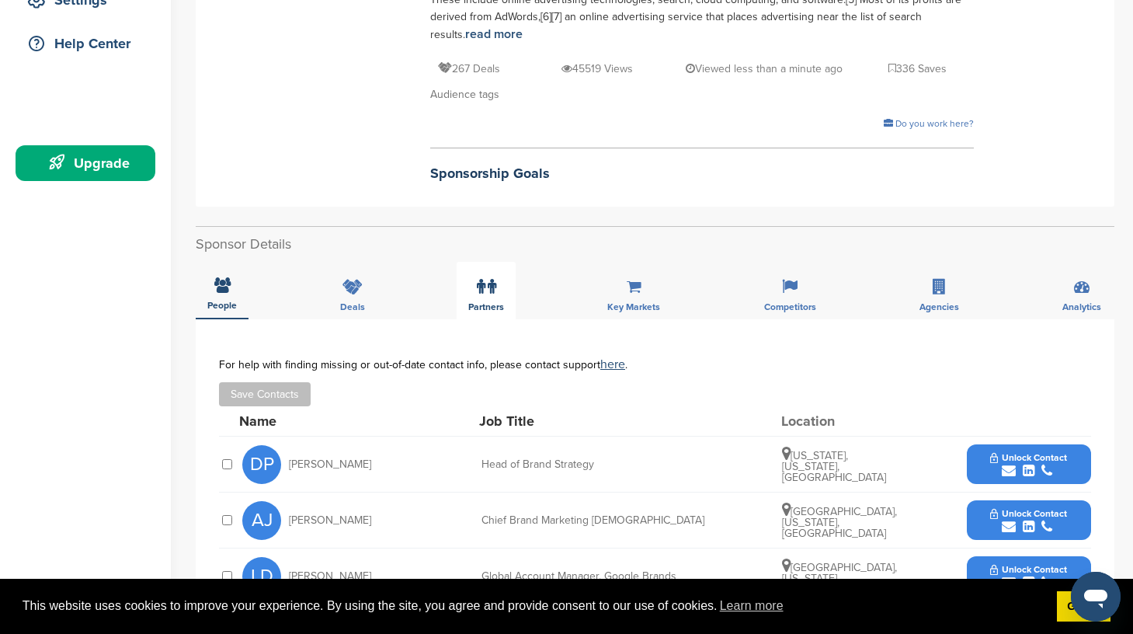
click at [479, 307] on span "Partners" at bounding box center [486, 306] width 36 height 9
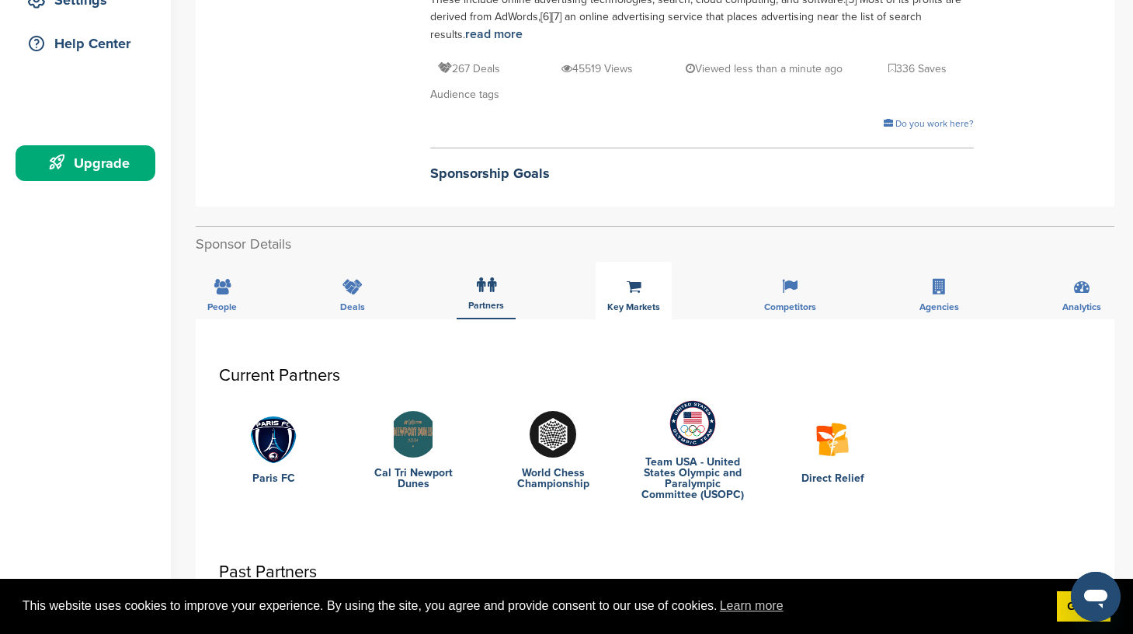
click at [638, 307] on span "Key Markets" at bounding box center [633, 306] width 53 height 9
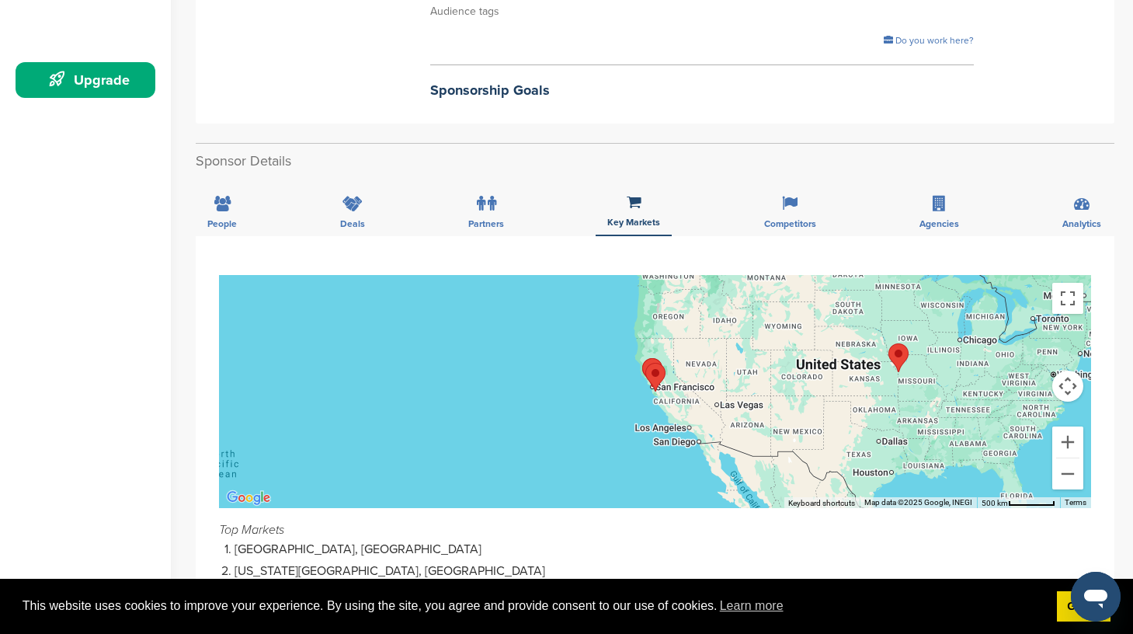
scroll to position [411, 0]
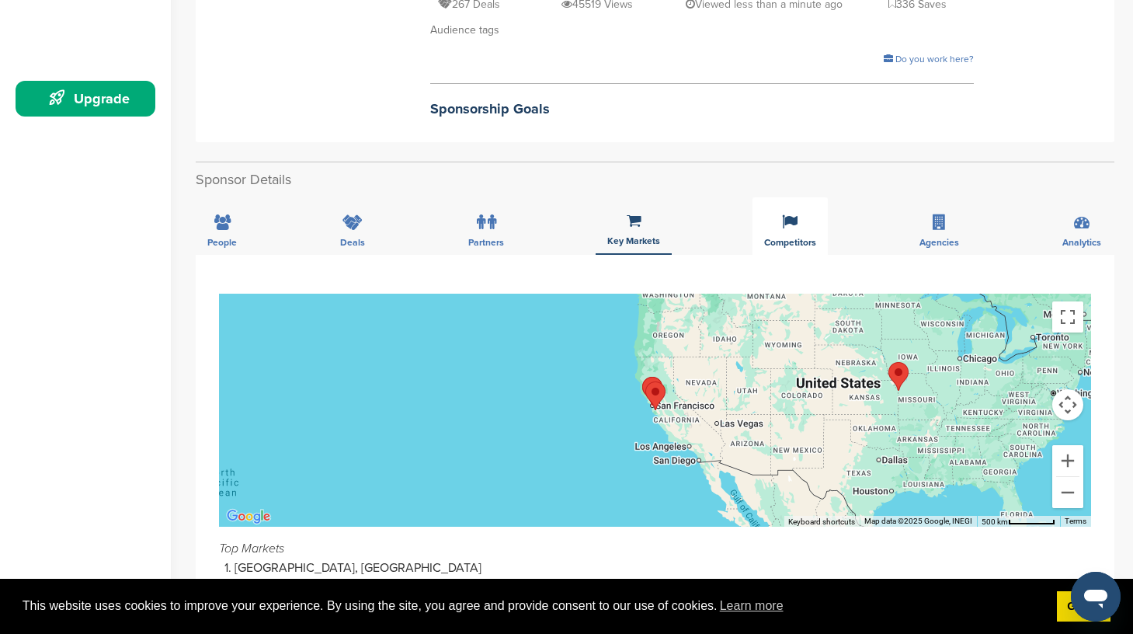
click at [808, 246] on span "Competitors" at bounding box center [790, 242] width 52 height 9
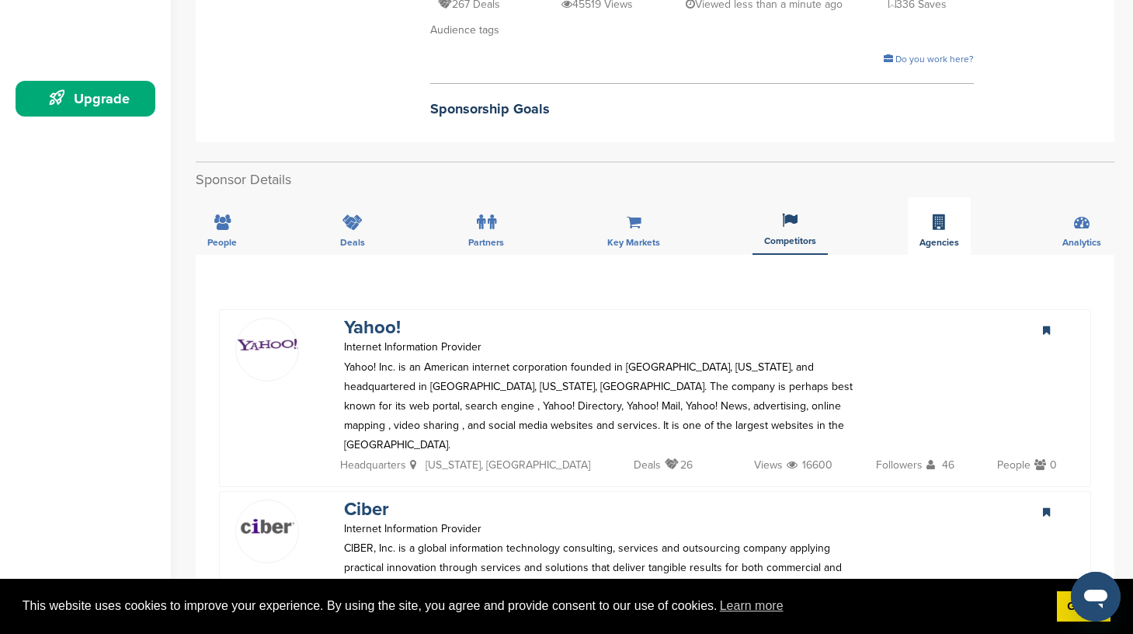
click at [925, 235] on div "Agencies" at bounding box center [939, 225] width 63 height 57
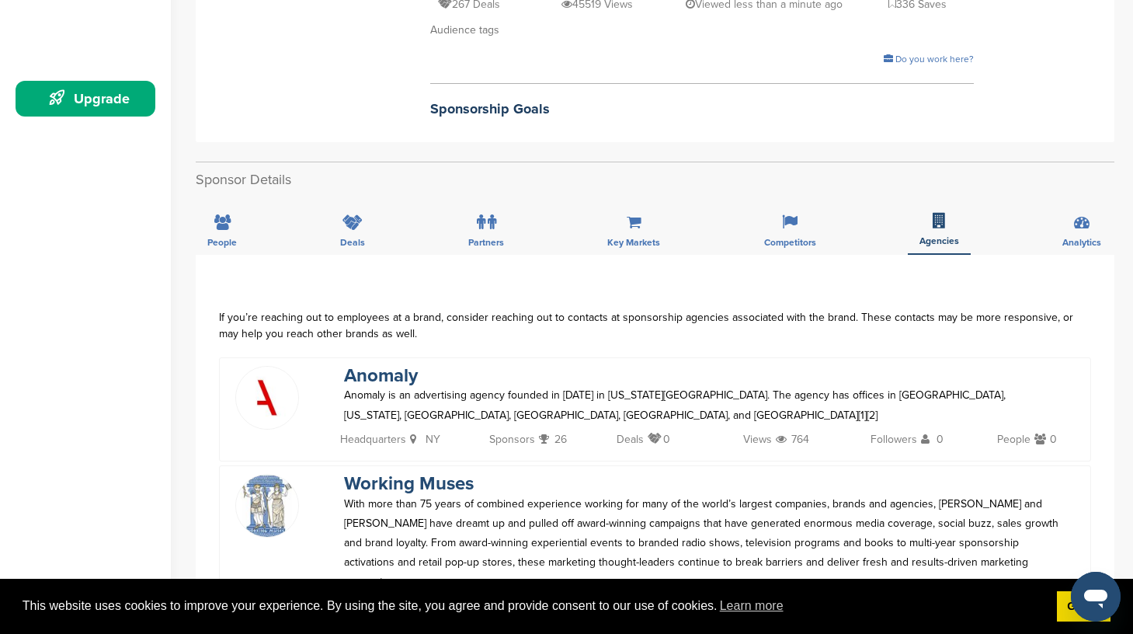
click at [1049, 243] on div "People Deals Partners Key Markets Competitors Agencies Analytics" at bounding box center [655, 225] width 918 height 57
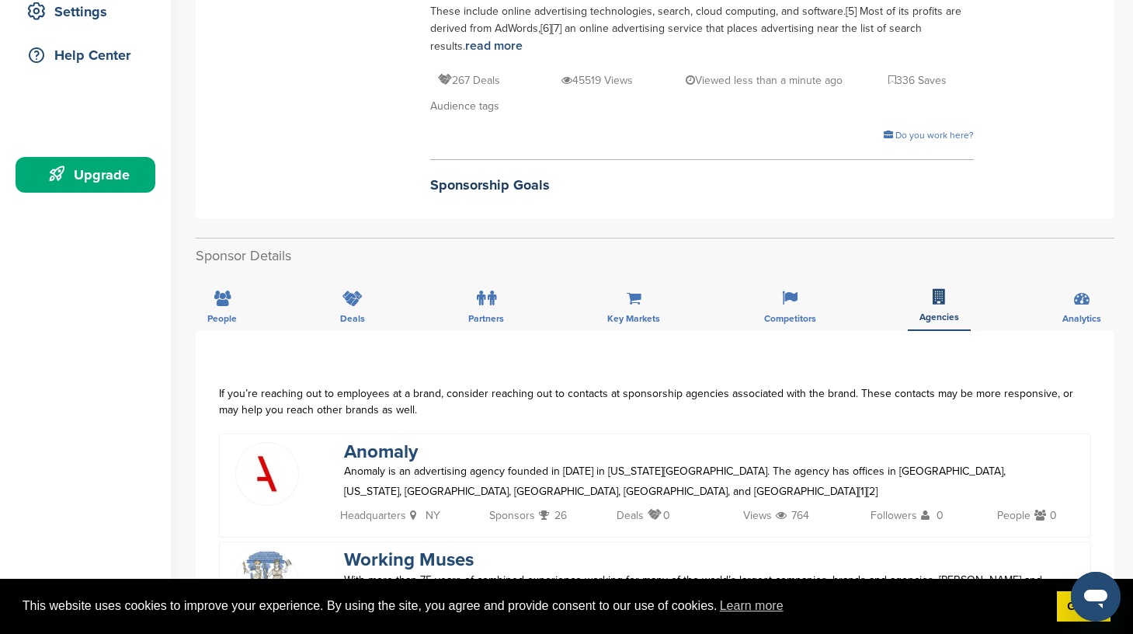
scroll to position [366, 0]
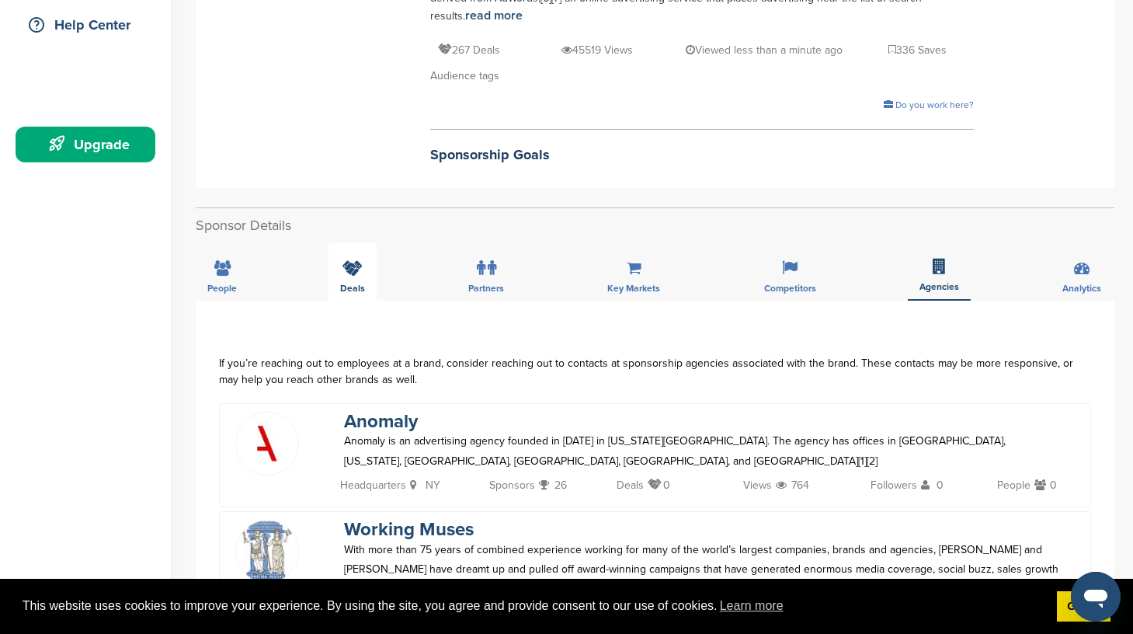
click at [359, 282] on div "Deals" at bounding box center [352, 271] width 48 height 57
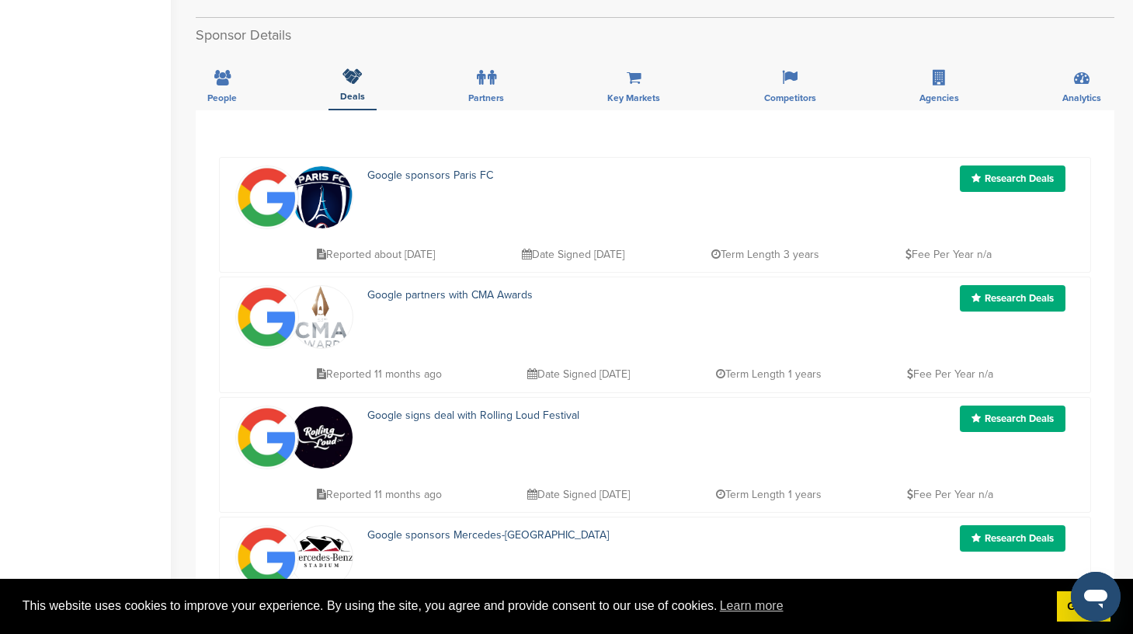
scroll to position [0, 0]
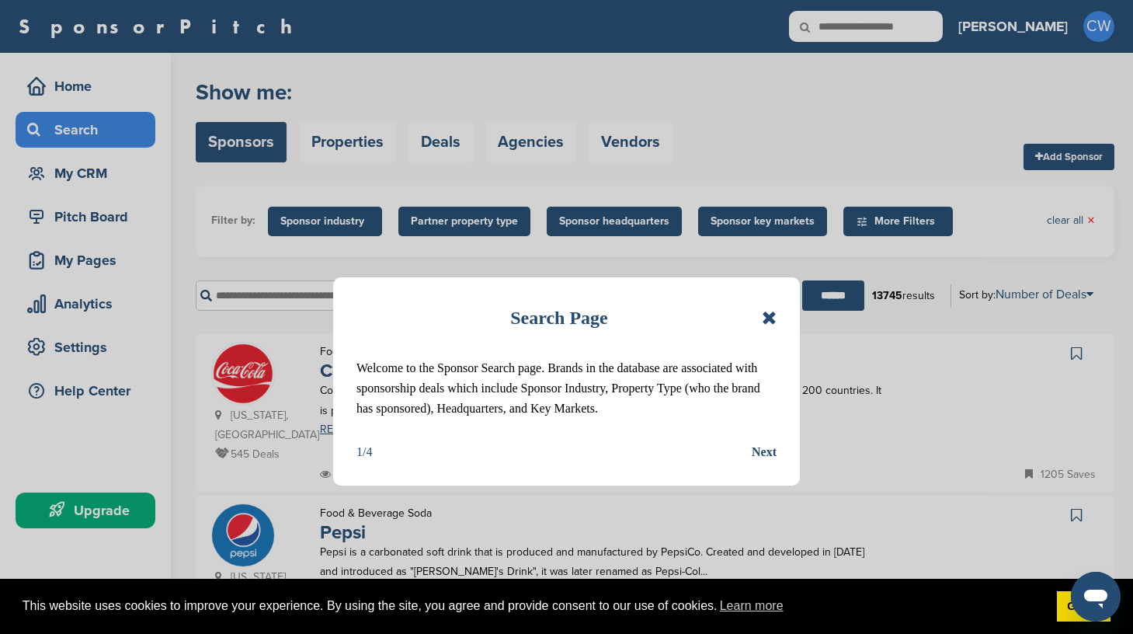
click at [769, 311] on icon at bounding box center [769, 317] width 15 height 19
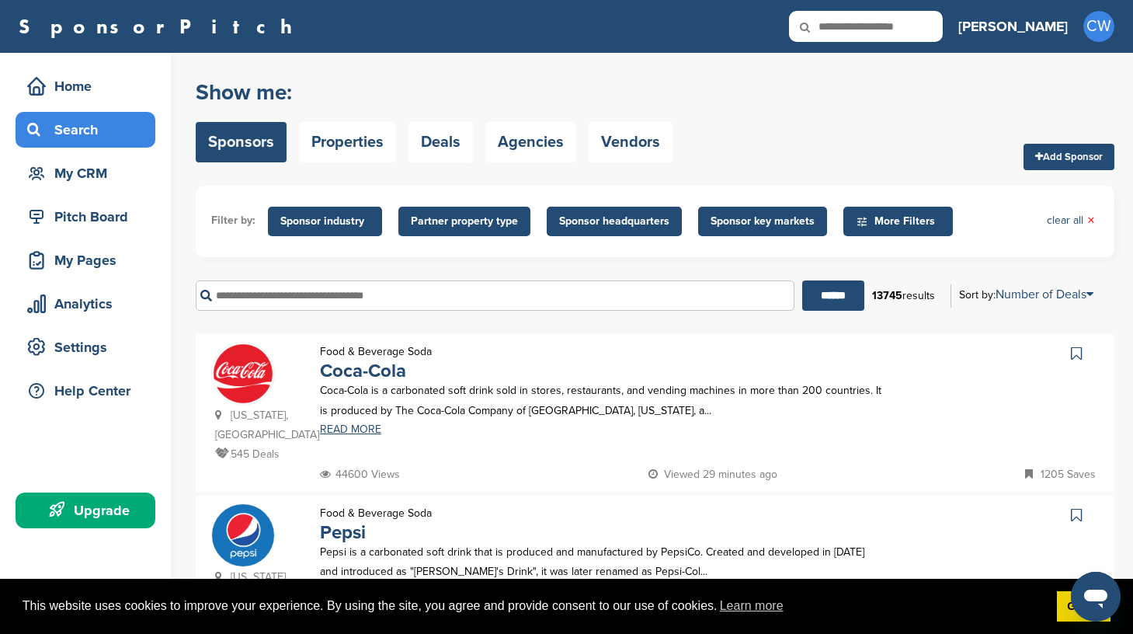
click at [781, 218] on span "Sponsor key markets" at bounding box center [762, 221] width 104 height 17
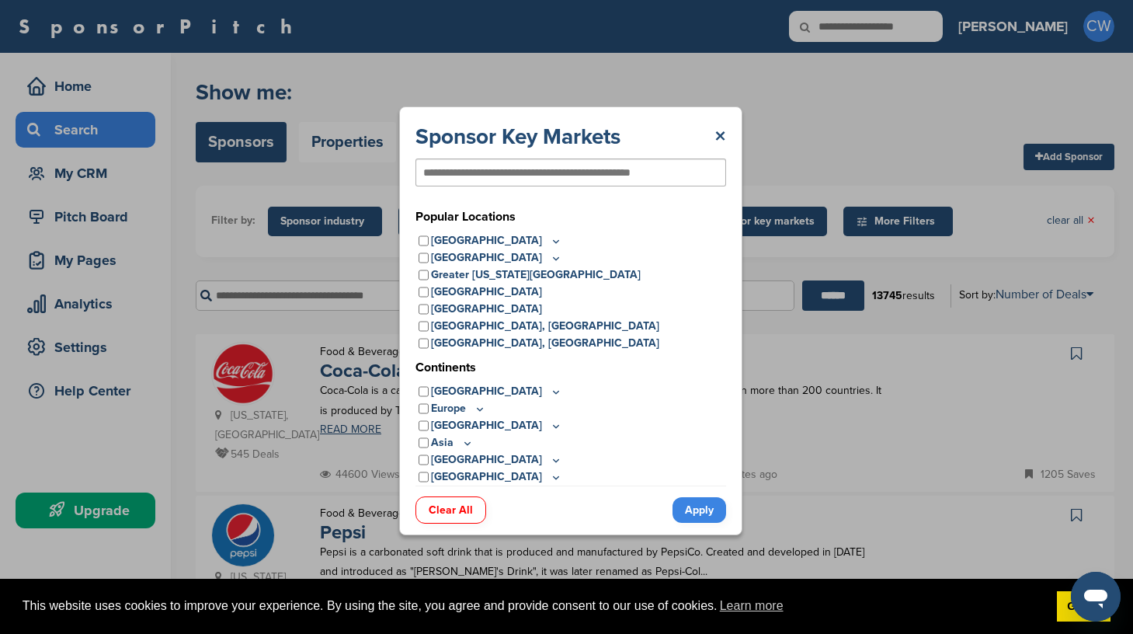
click at [592, 172] on input "text" at bounding box center [545, 172] width 245 height 14
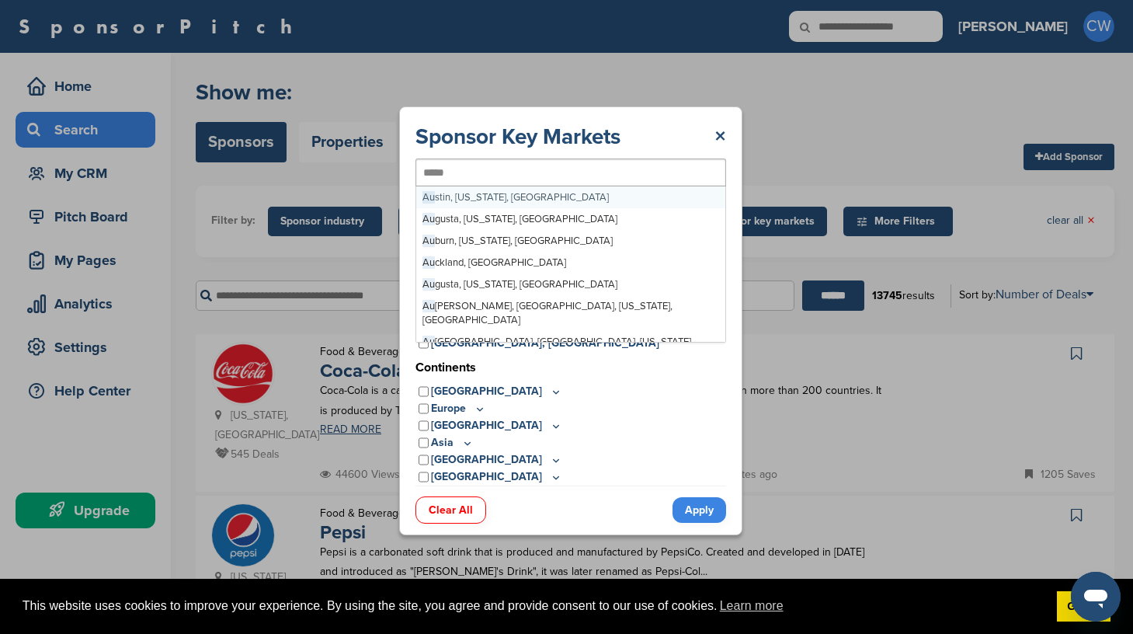
type input "******"
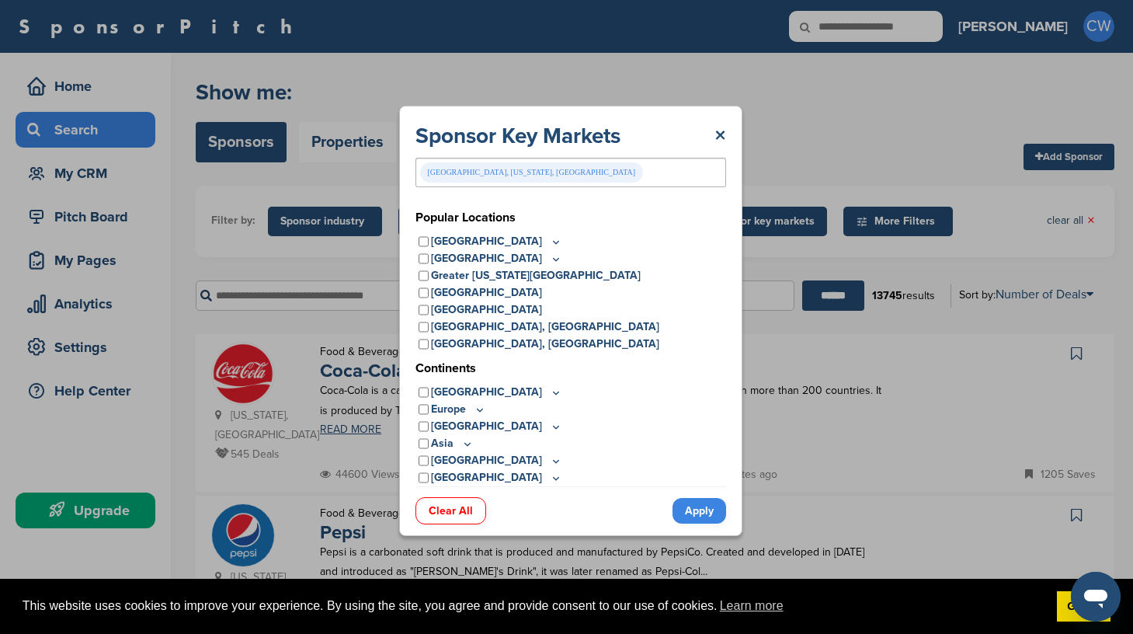
click at [704, 519] on link "Apply" at bounding box center [699, 511] width 54 height 26
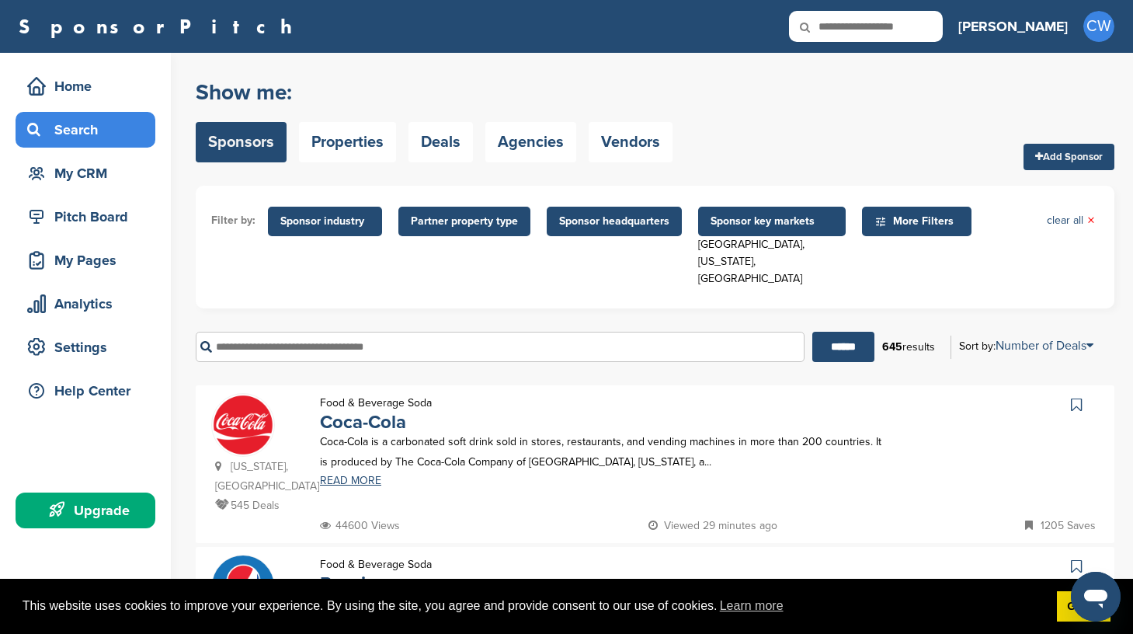
click at [586, 217] on span "Sponsor headquarters" at bounding box center [614, 221] width 110 height 17
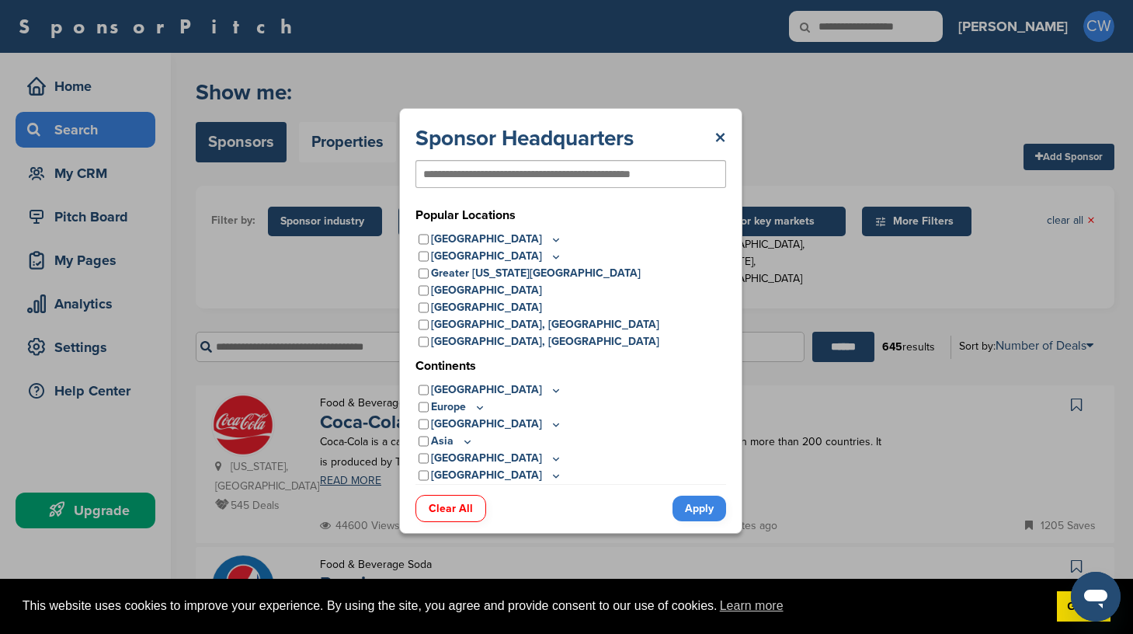
click at [550, 238] on icon at bounding box center [556, 239] width 12 height 13
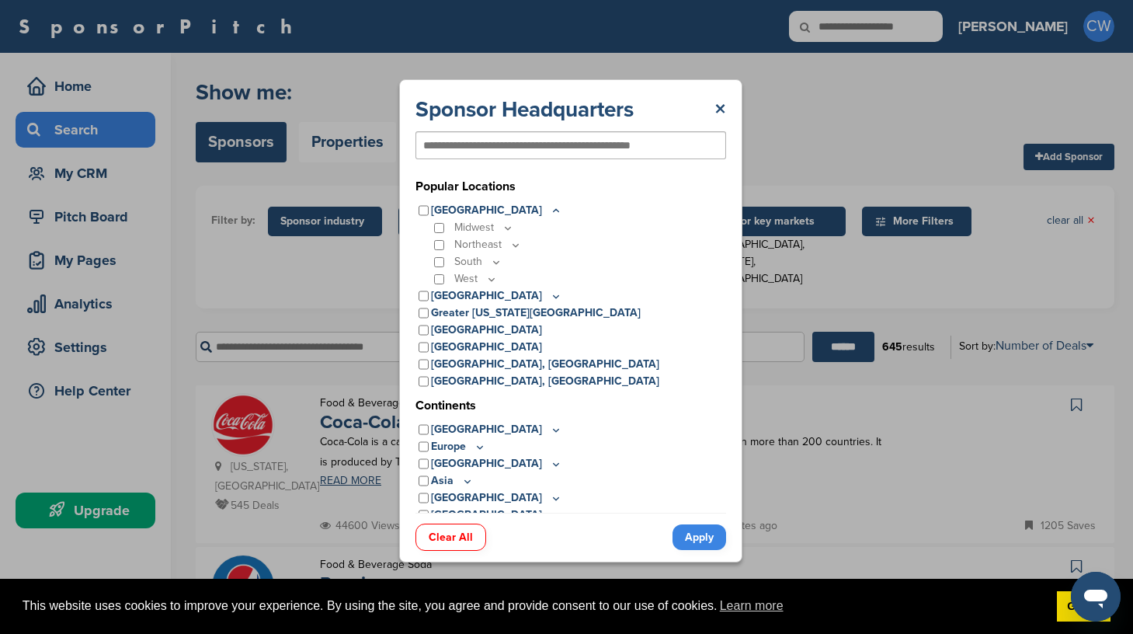
click at [491, 262] on icon at bounding box center [496, 261] width 12 height 13
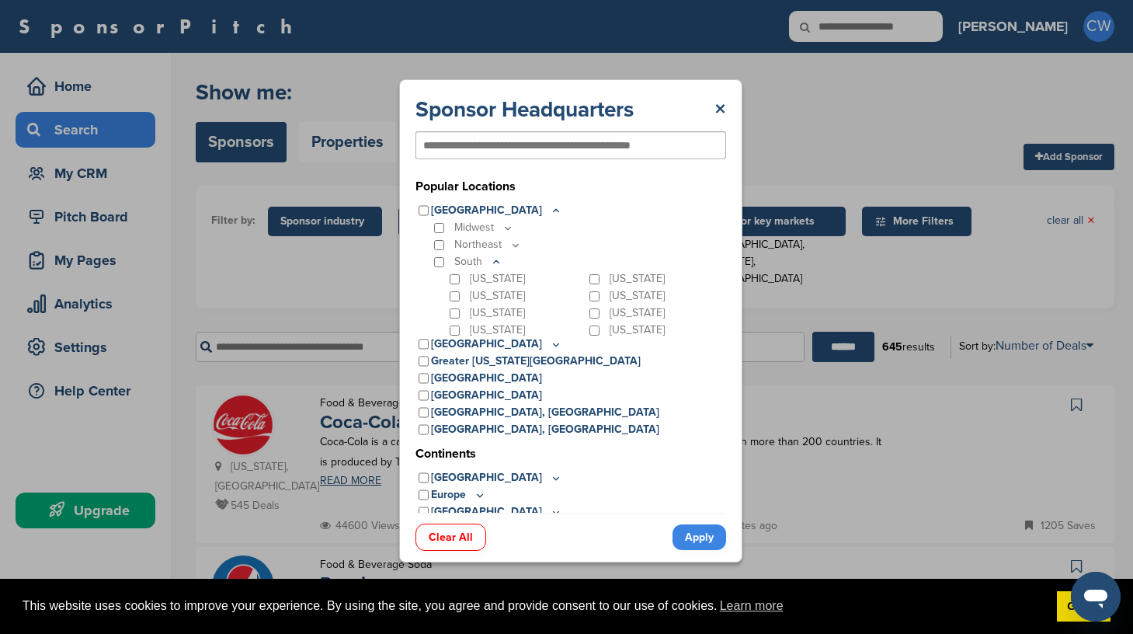
scroll to position [89, 0]
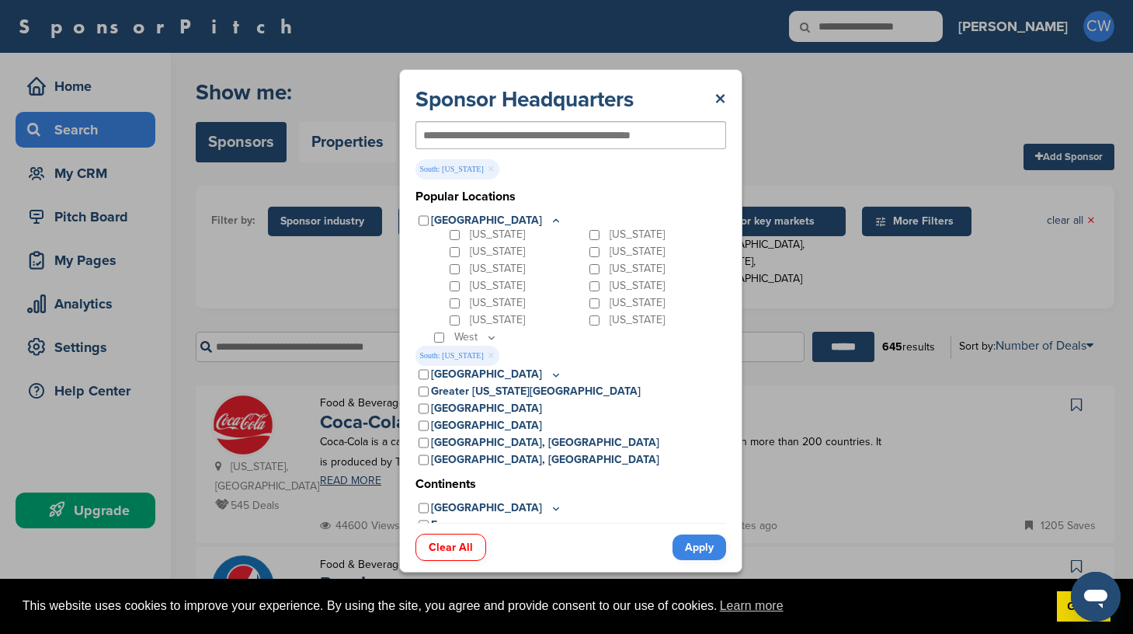
click at [557, 134] on input "text" at bounding box center [545, 135] width 245 height 14
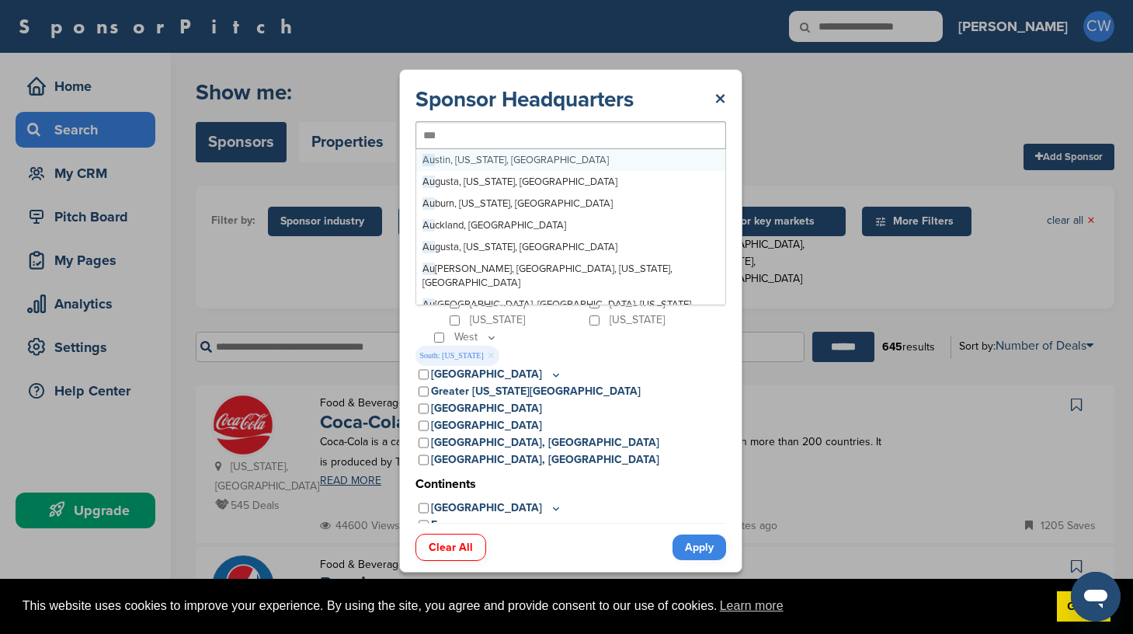
scroll to position [0, 0]
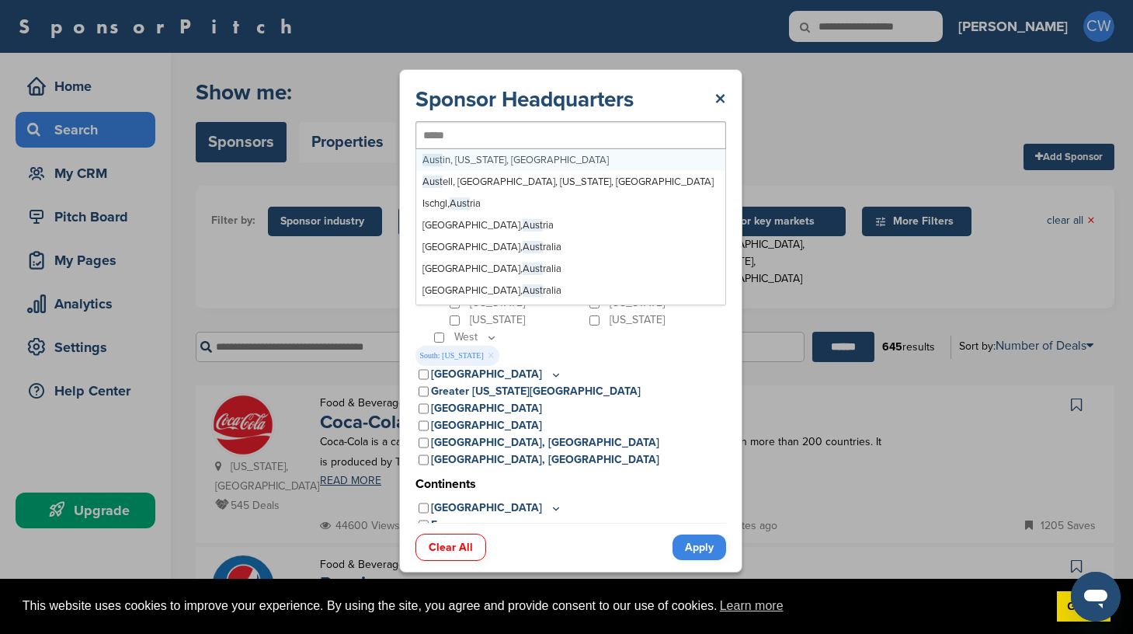
type input "******"
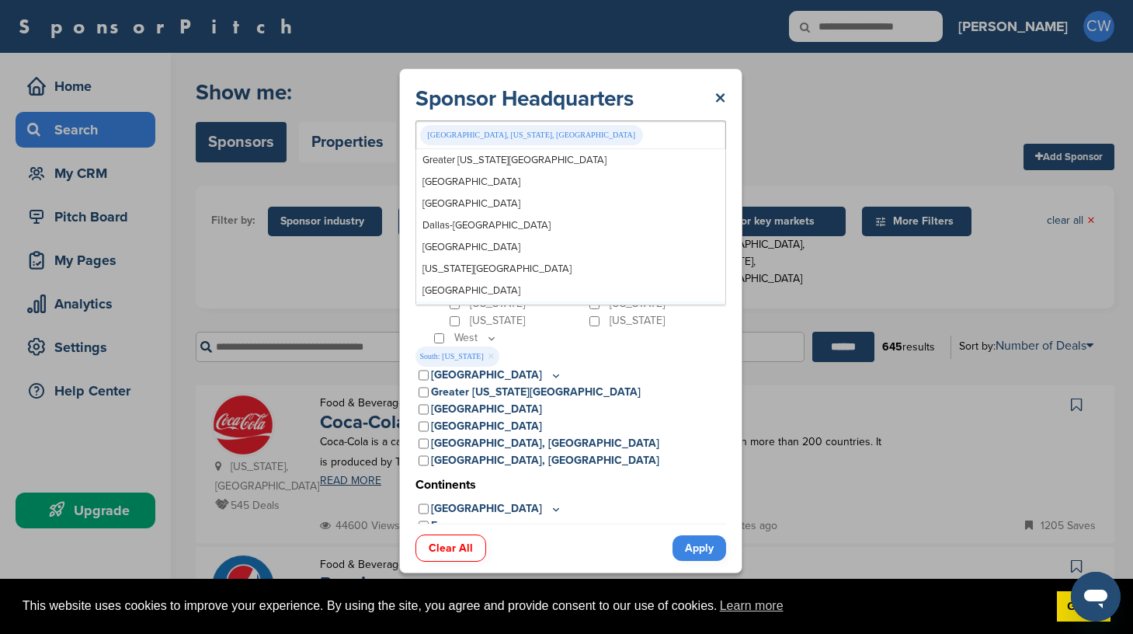
click at [703, 554] on link "Apply" at bounding box center [699, 548] width 54 height 26
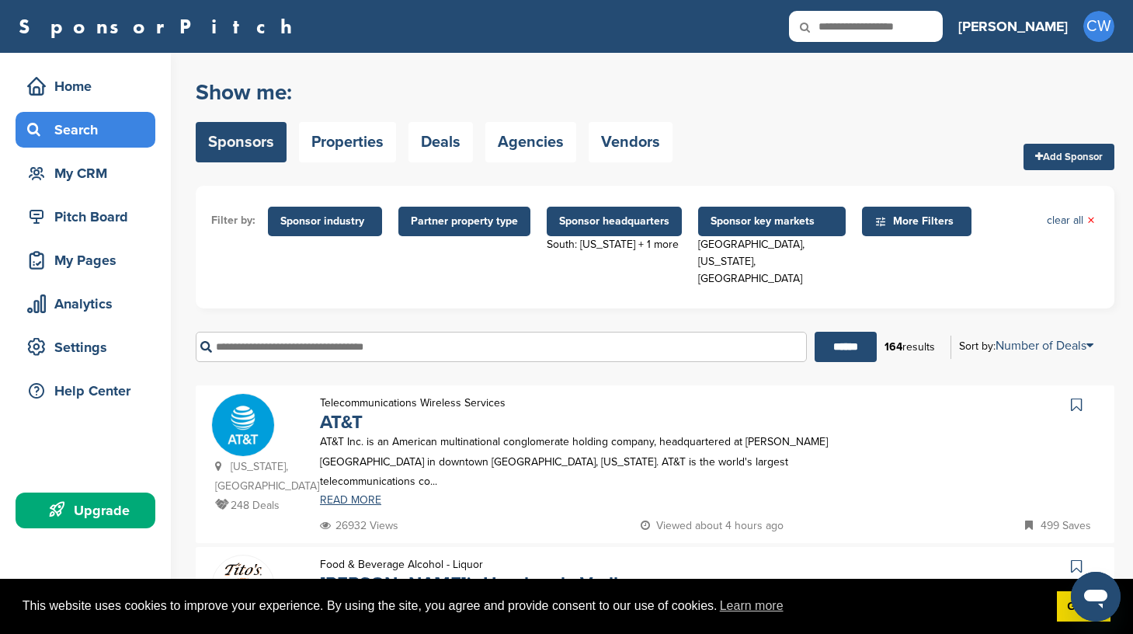
click at [660, 226] on span "Sponsor headquarters" at bounding box center [614, 221] width 110 height 17
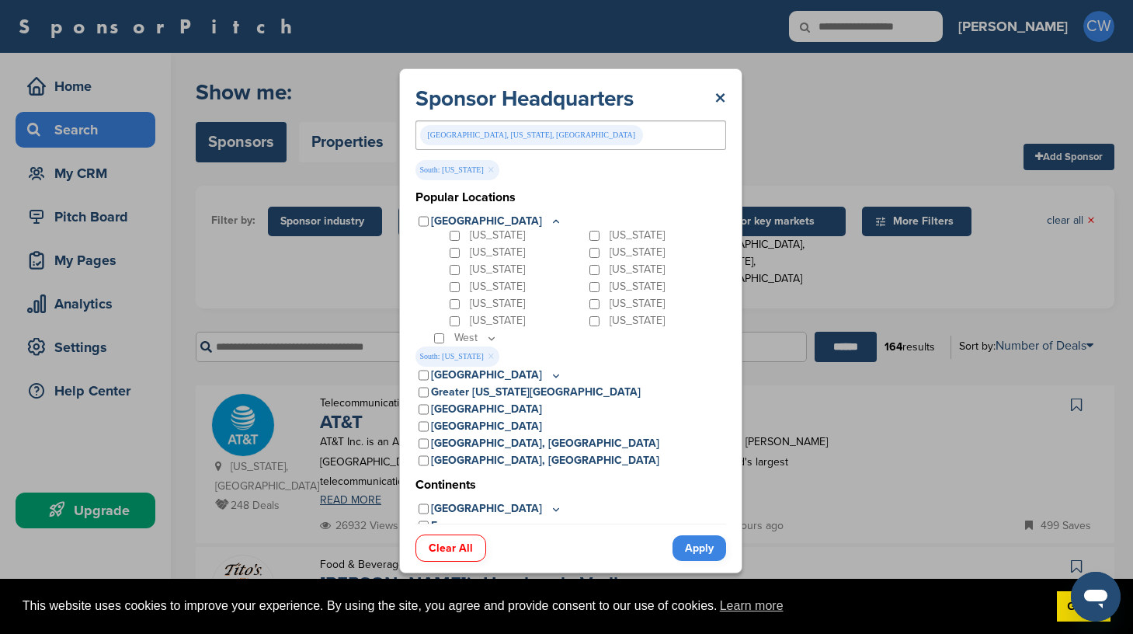
click at [488, 165] on link "×" at bounding box center [491, 169] width 7 height 17
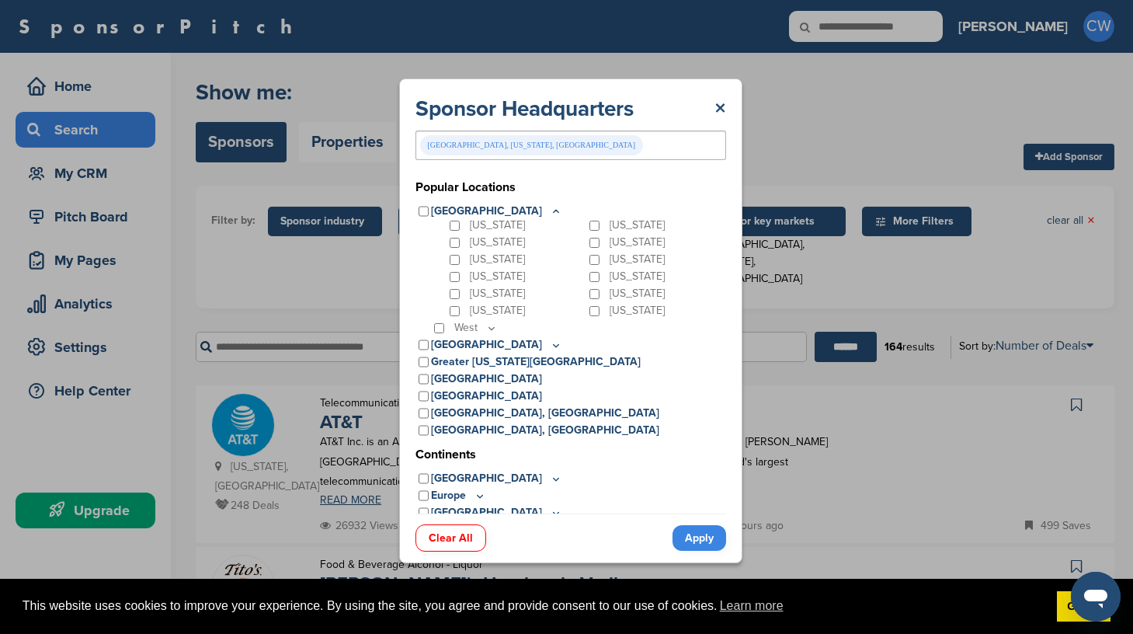
click at [693, 535] on link "Apply" at bounding box center [699, 538] width 54 height 26
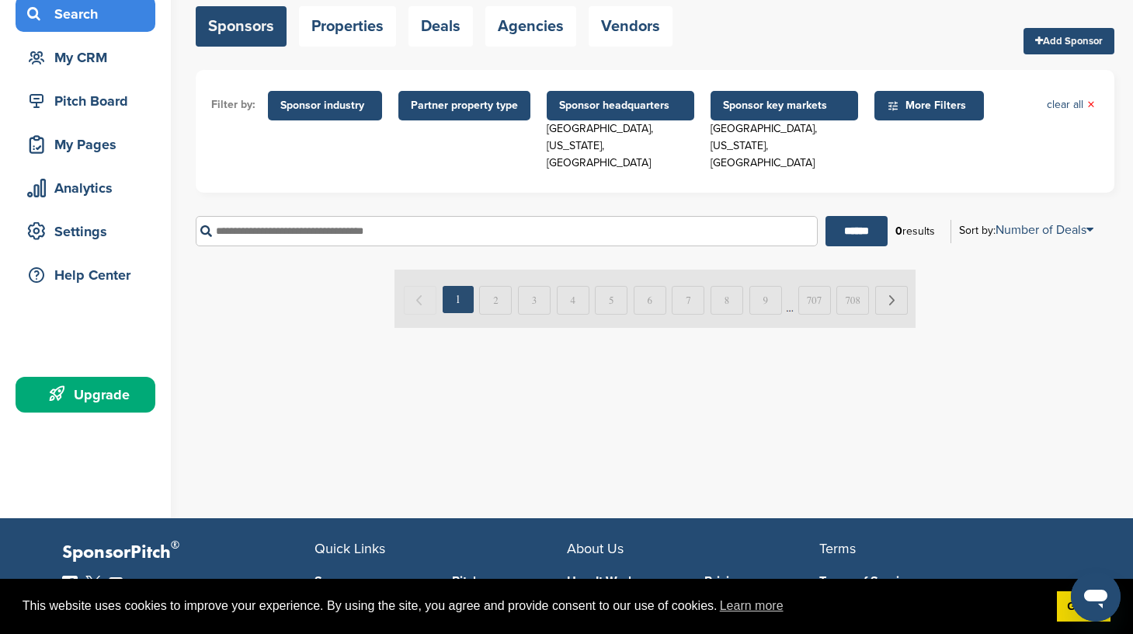
scroll to position [115, 0]
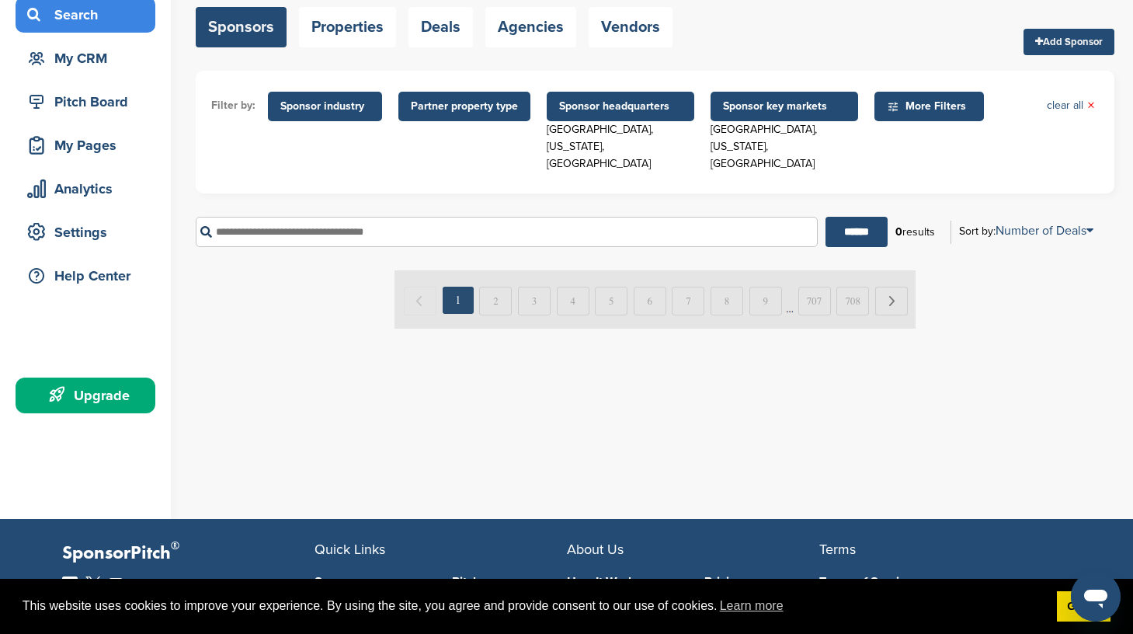
click at [775, 103] on span "Sponsor key markets" at bounding box center [784, 106] width 123 height 17
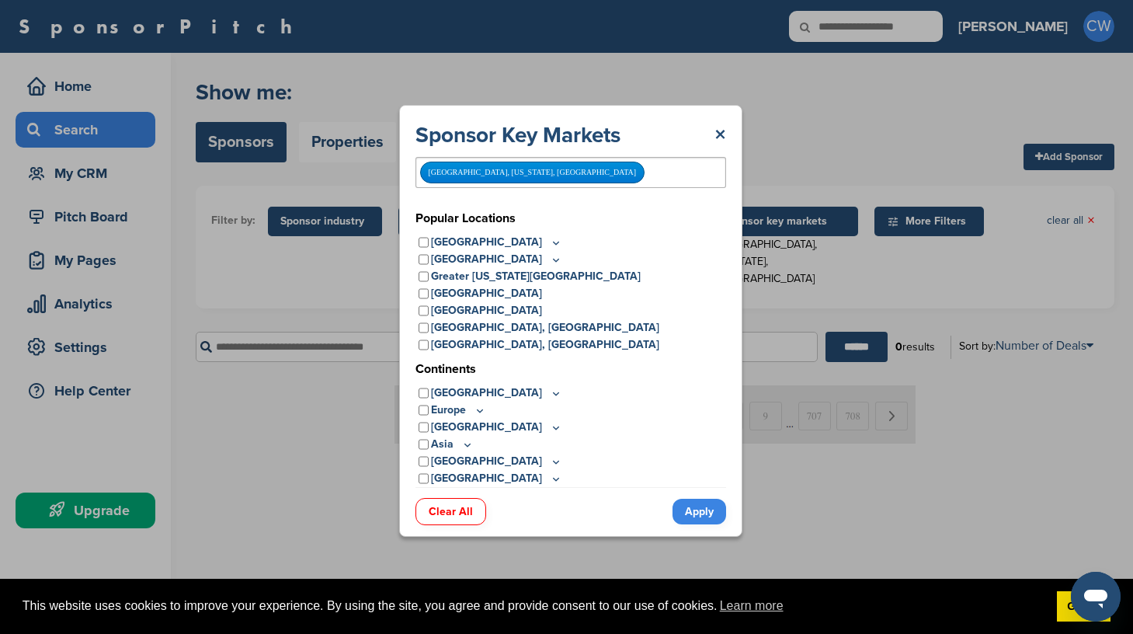
click at [492, 171] on div "Austin, Texas, USA" at bounding box center [532, 172] width 225 height 22
click at [494, 171] on div "Austin, Texas, USA" at bounding box center [532, 172] width 225 height 22
click at [498, 175] on div "Austin, Texas, USA" at bounding box center [532, 172] width 225 height 22
click at [529, 172] on div "Austin, Texas, USA" at bounding box center [570, 172] width 311 height 31
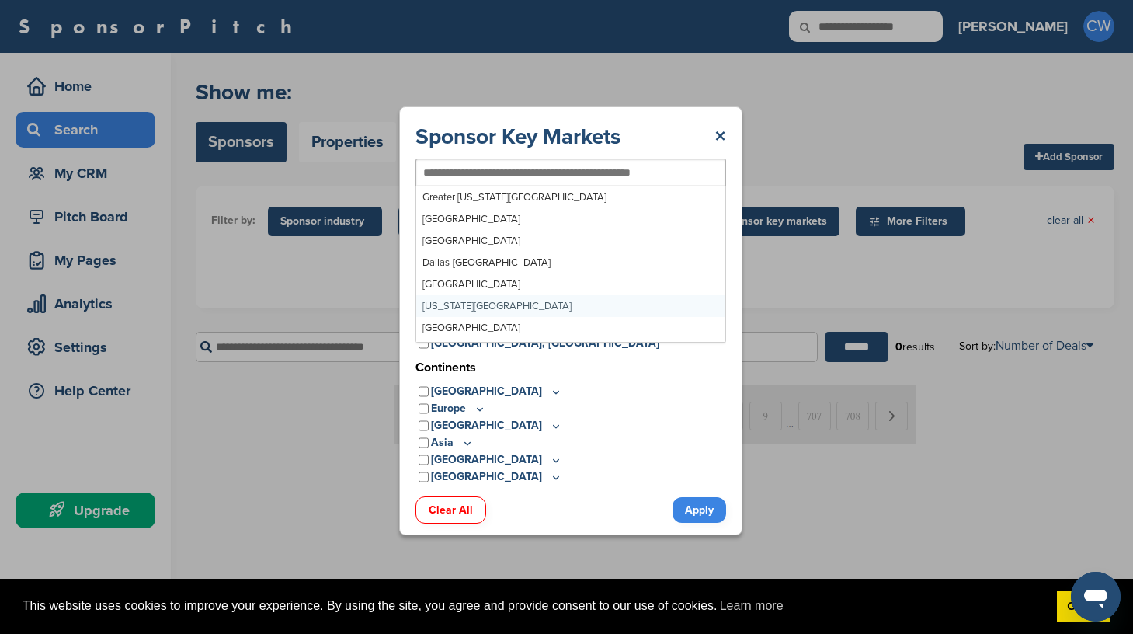
click at [706, 514] on link "Apply" at bounding box center [699, 510] width 54 height 26
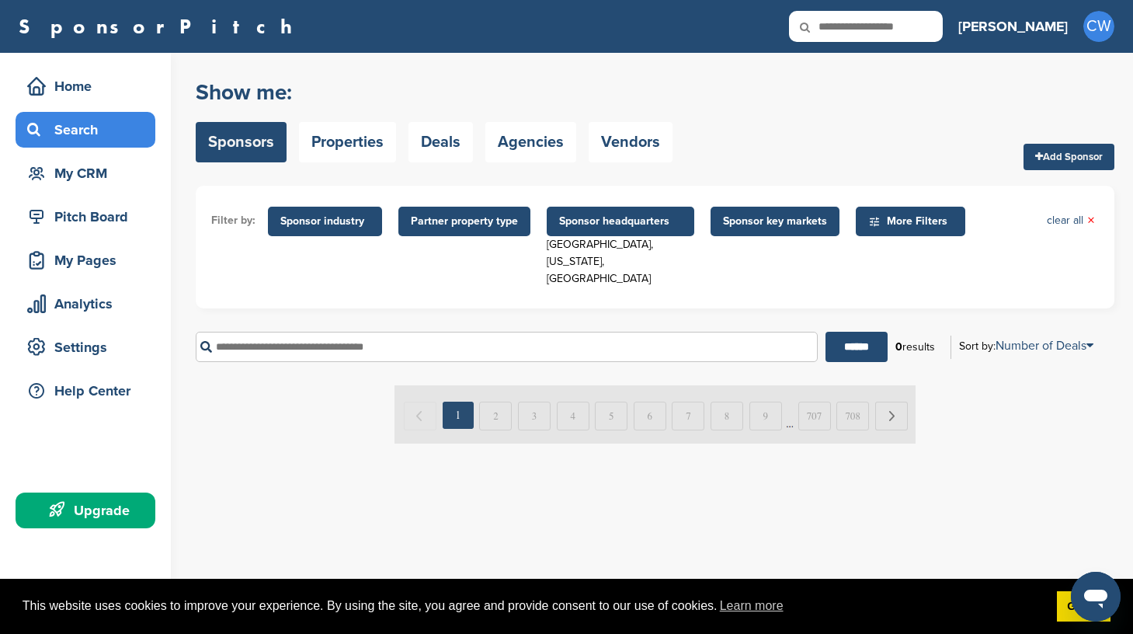
click at [606, 221] on span "Sponsor headquarters" at bounding box center [620, 221] width 123 height 17
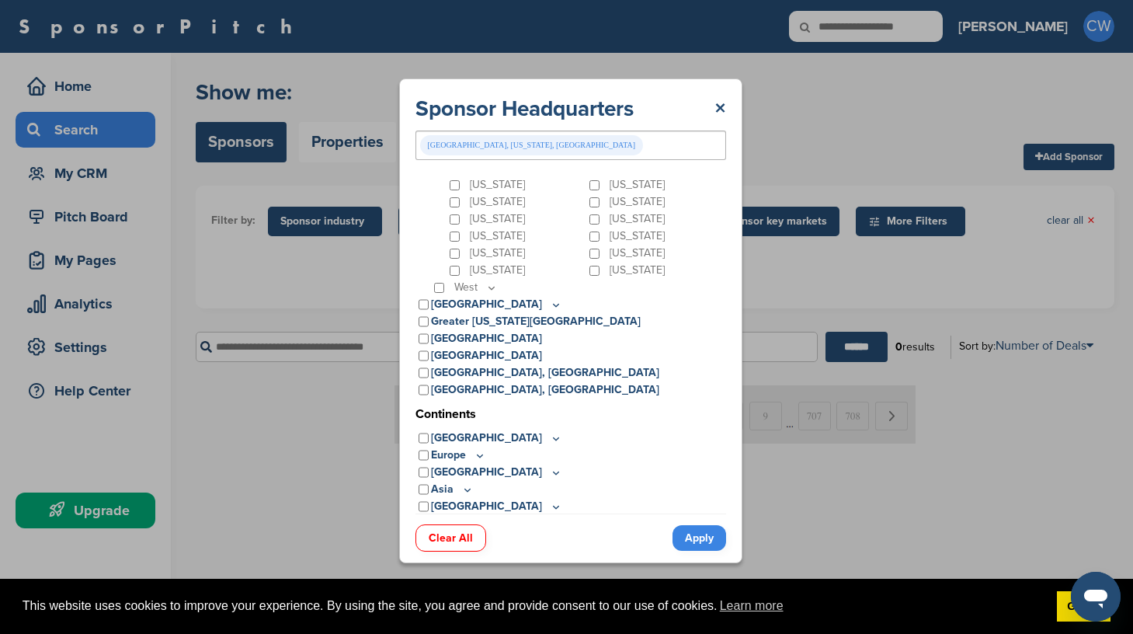
scroll to position [41, 0]
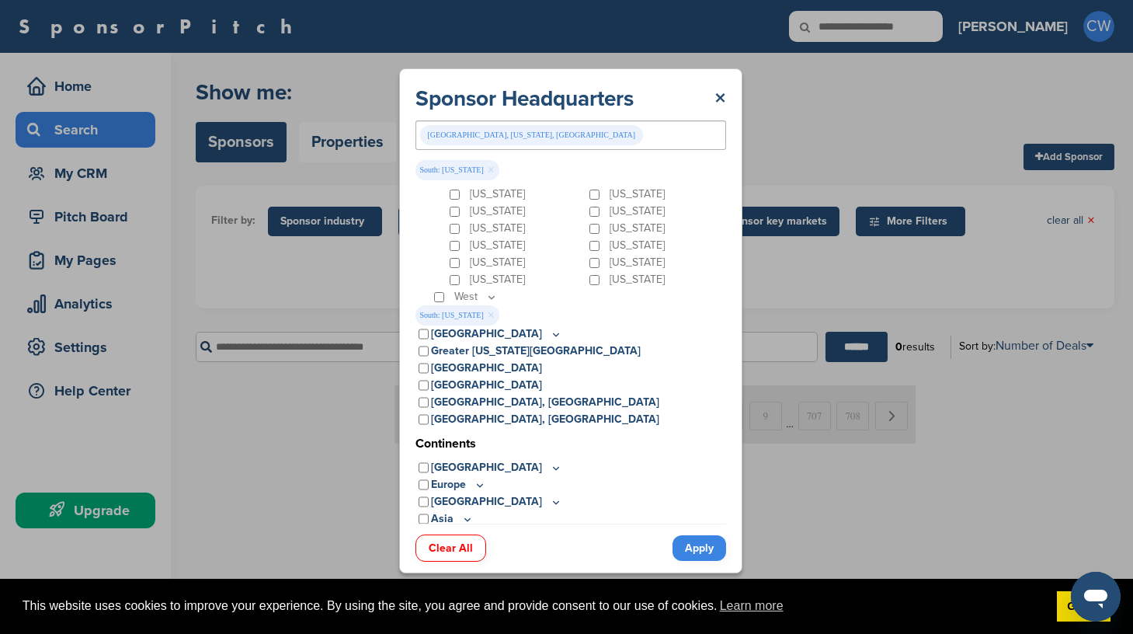
click at [703, 550] on link "Apply" at bounding box center [699, 548] width 54 height 26
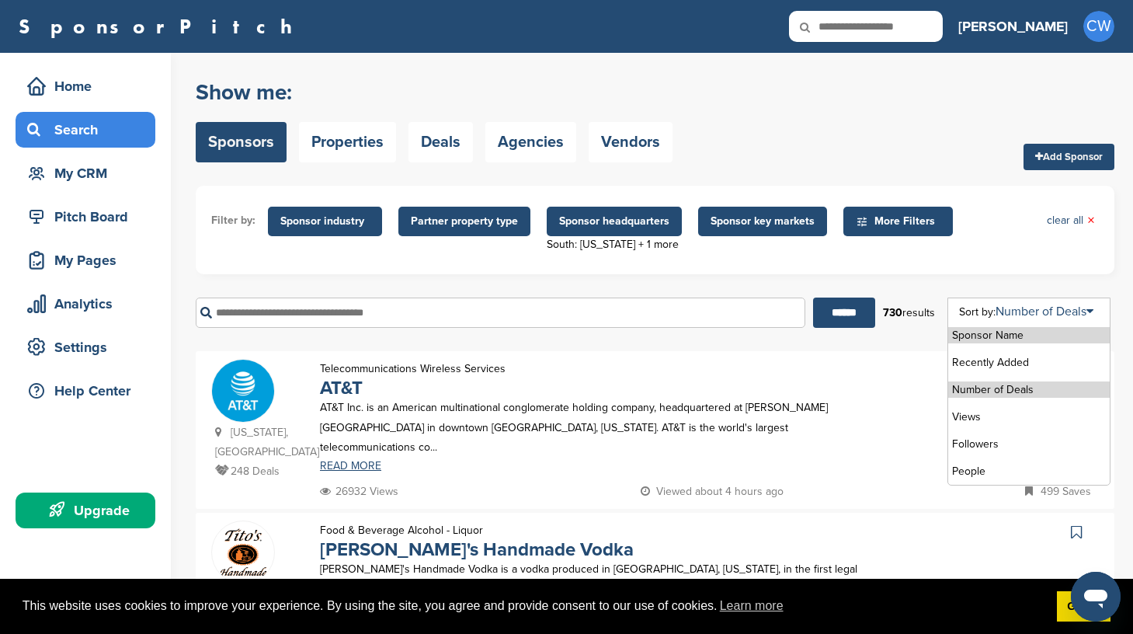
click at [1009, 391] on li "Number of Deals" at bounding box center [1028, 389] width 161 height 16
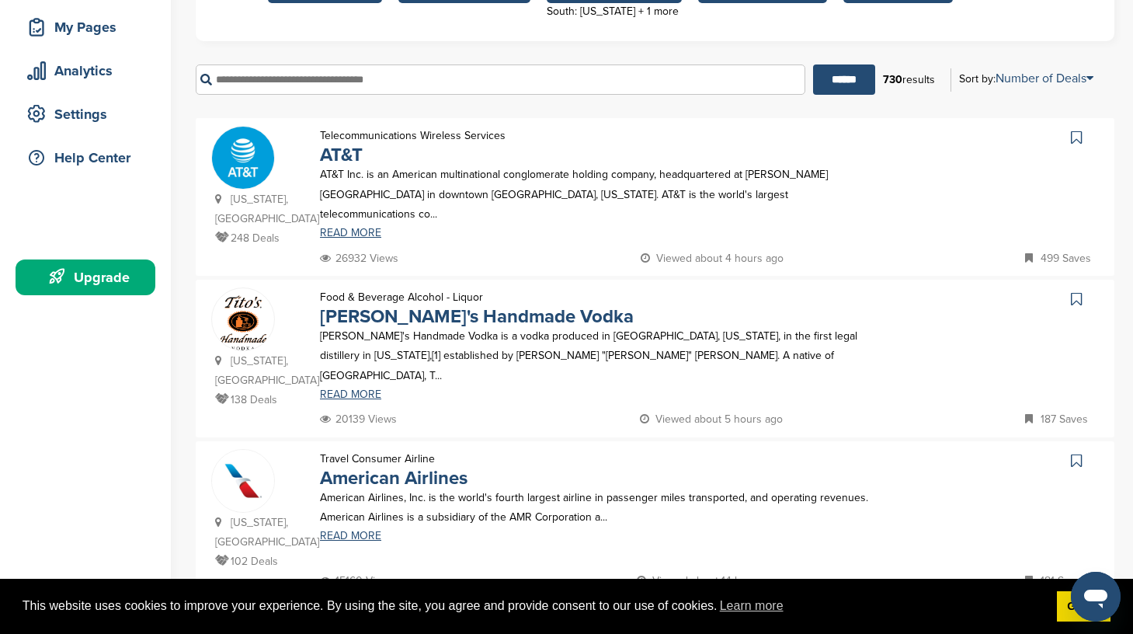
scroll to position [238, 0]
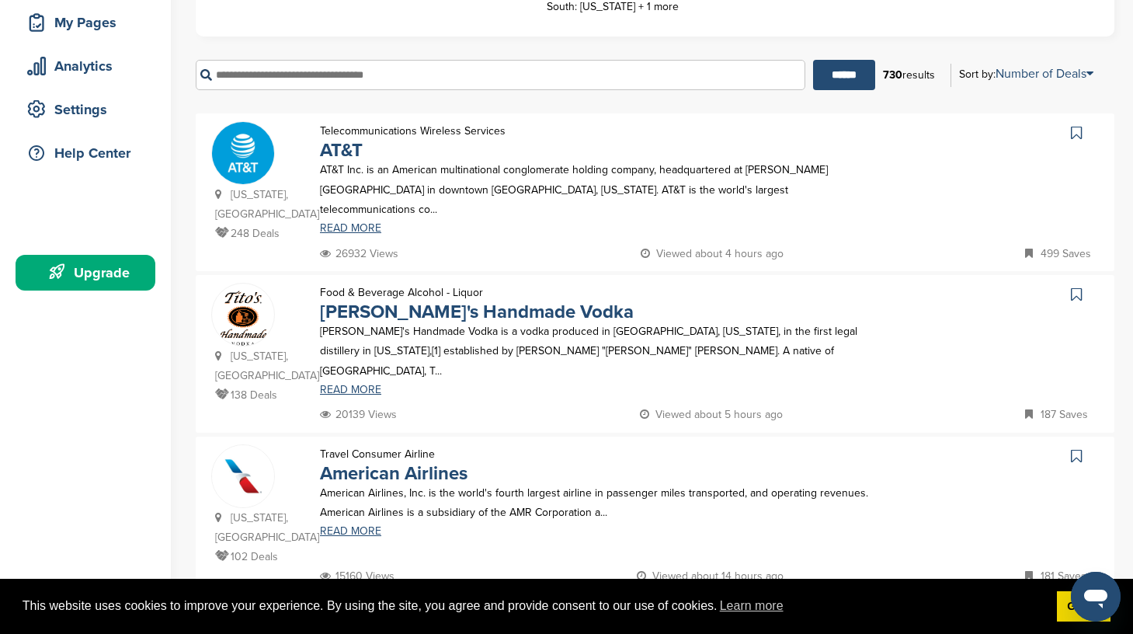
click at [352, 198] on p "AT&T Inc. is an American multinational conglomerate holding company, headquarte…" at bounding box center [602, 189] width 564 height 59
click at [352, 223] on link "READ MORE" at bounding box center [602, 228] width 564 height 11
click at [341, 384] on link "READ MORE" at bounding box center [602, 389] width 564 height 11
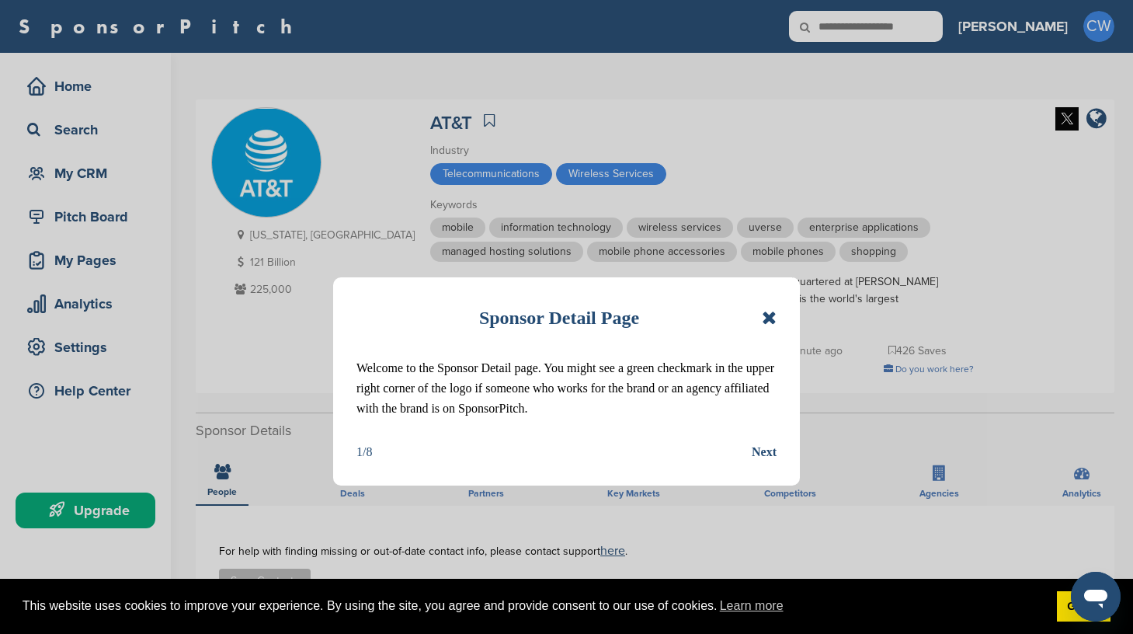
click at [771, 314] on icon at bounding box center [769, 317] width 15 height 19
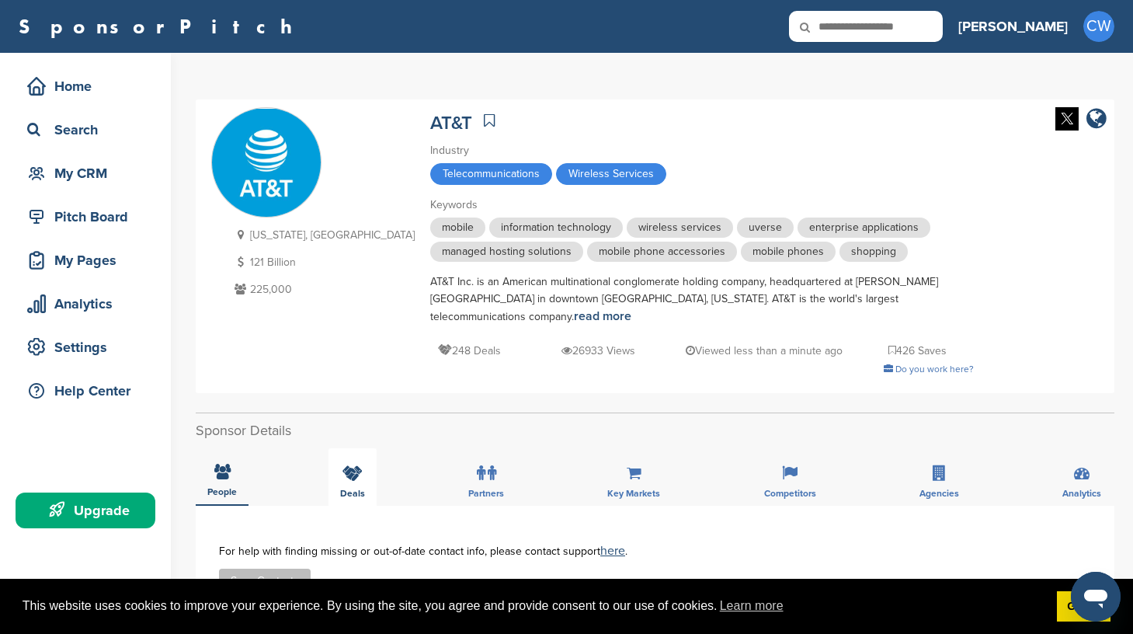
click at [362, 487] on div "Deals" at bounding box center [352, 476] width 48 height 57
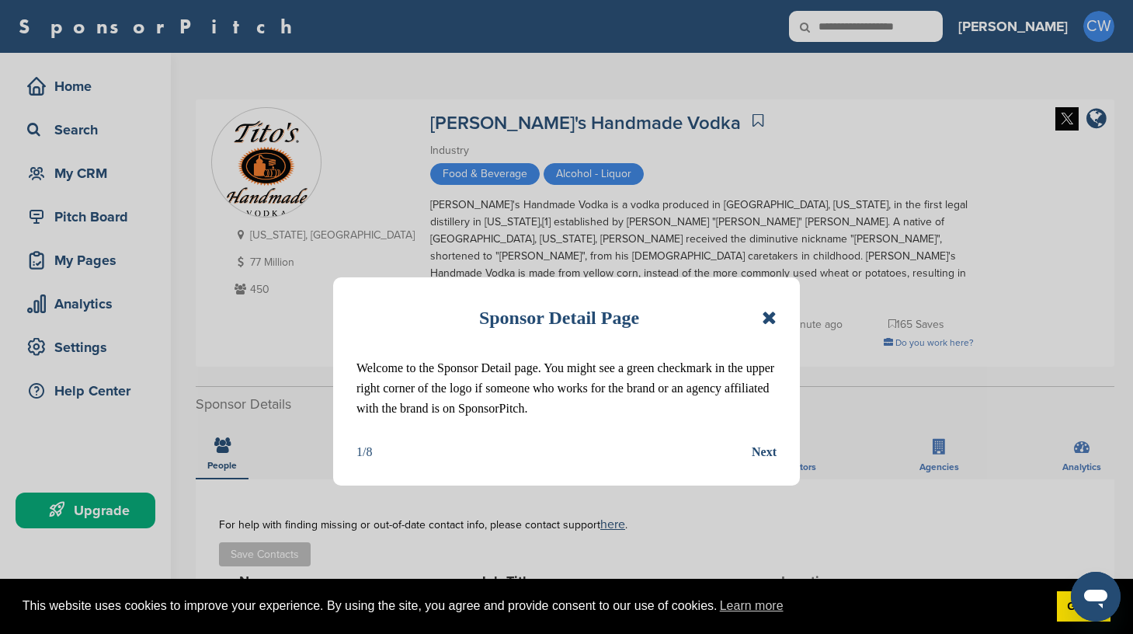
click at [766, 318] on icon at bounding box center [769, 317] width 15 height 19
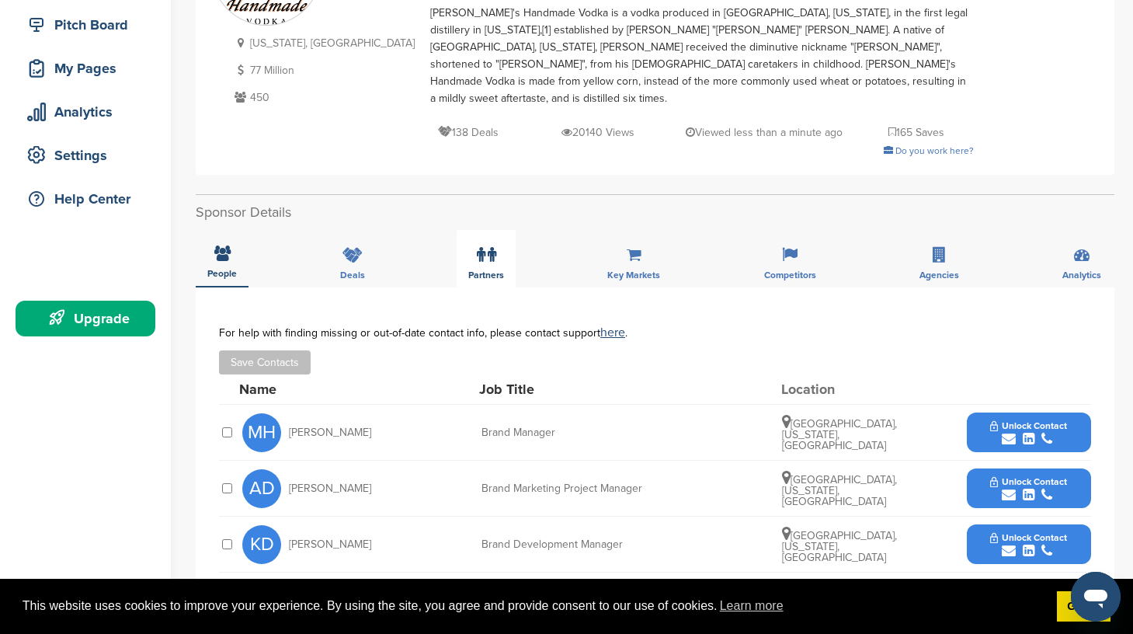
scroll to position [193, 0]
click at [349, 269] on span "Deals" at bounding box center [352, 273] width 25 height 9
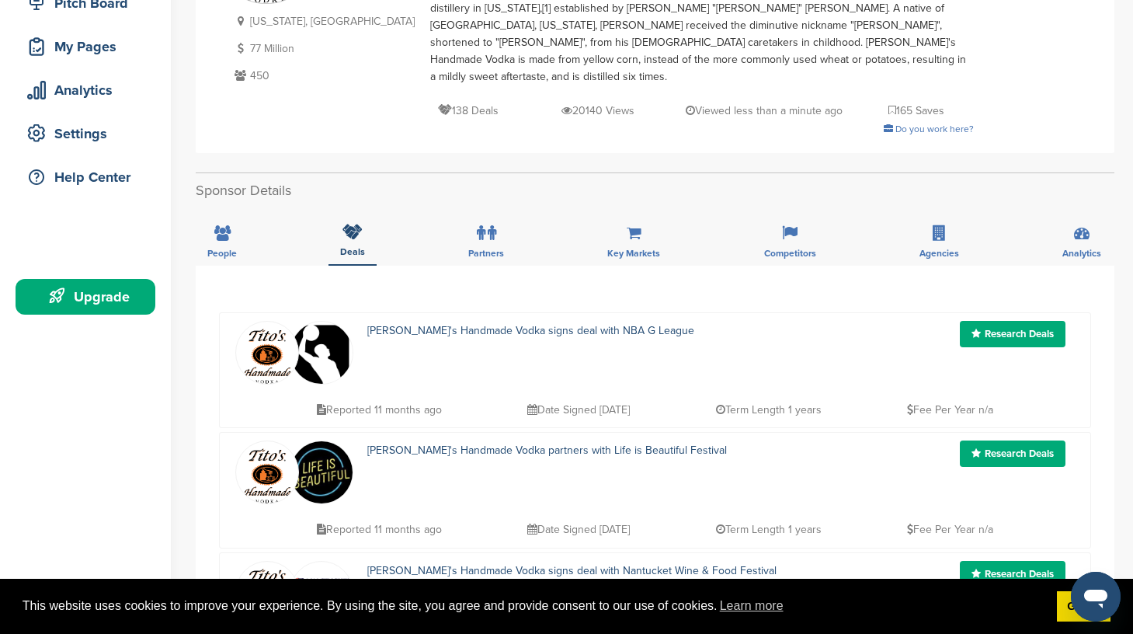
scroll to position [186, 0]
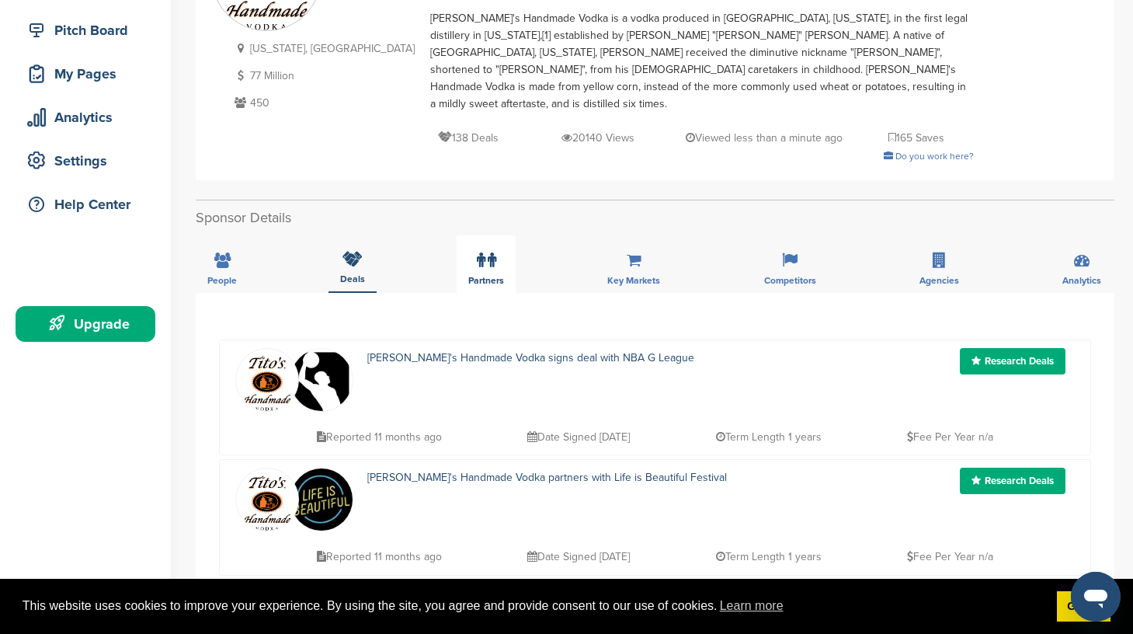
click at [490, 276] on span "Partners" at bounding box center [486, 280] width 36 height 9
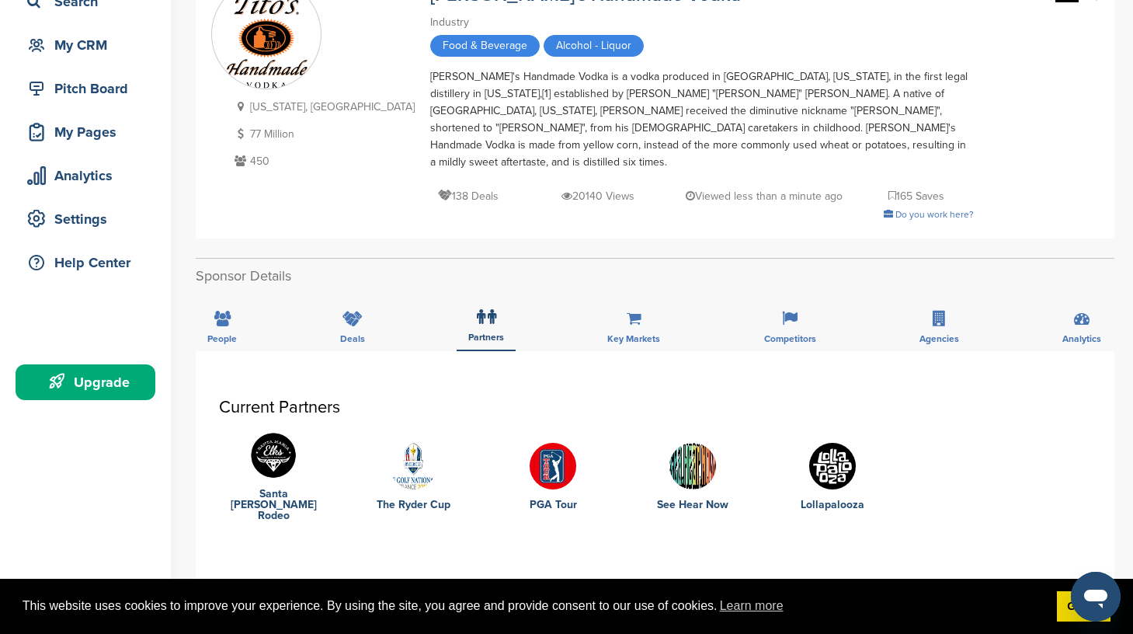
scroll to position [0, 0]
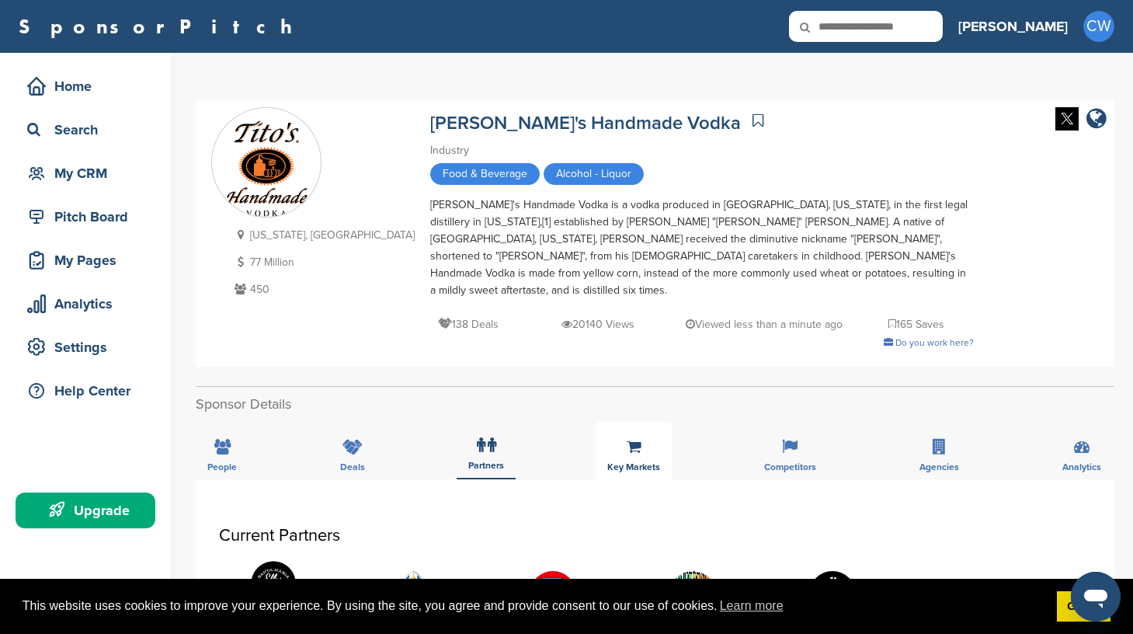
click at [650, 462] on span "Key Markets" at bounding box center [633, 466] width 53 height 9
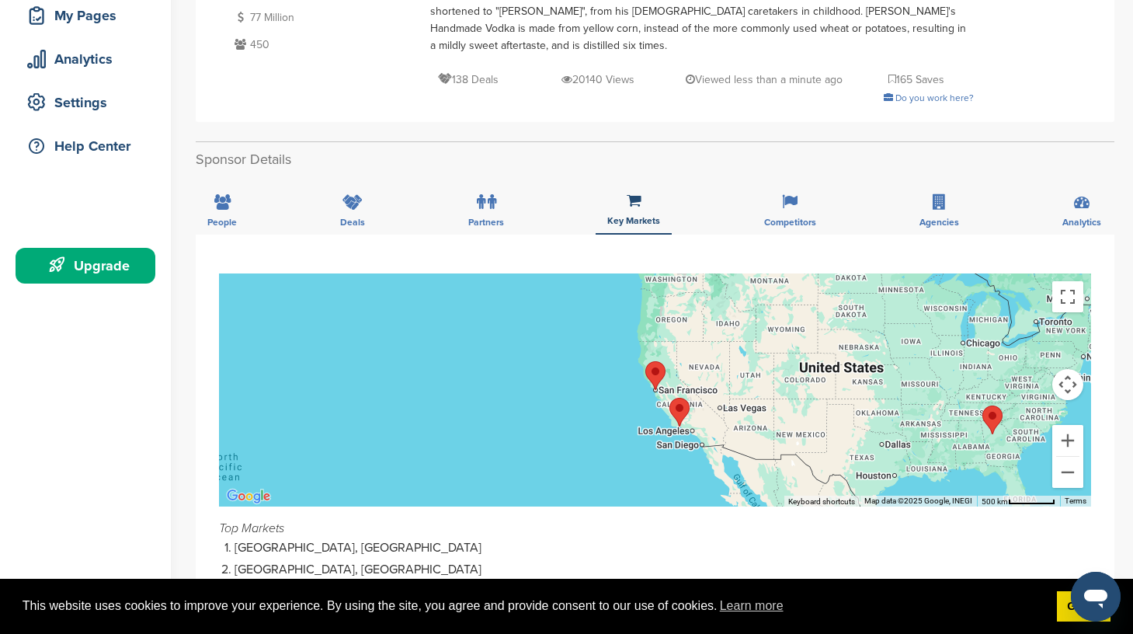
scroll to position [220, 0]
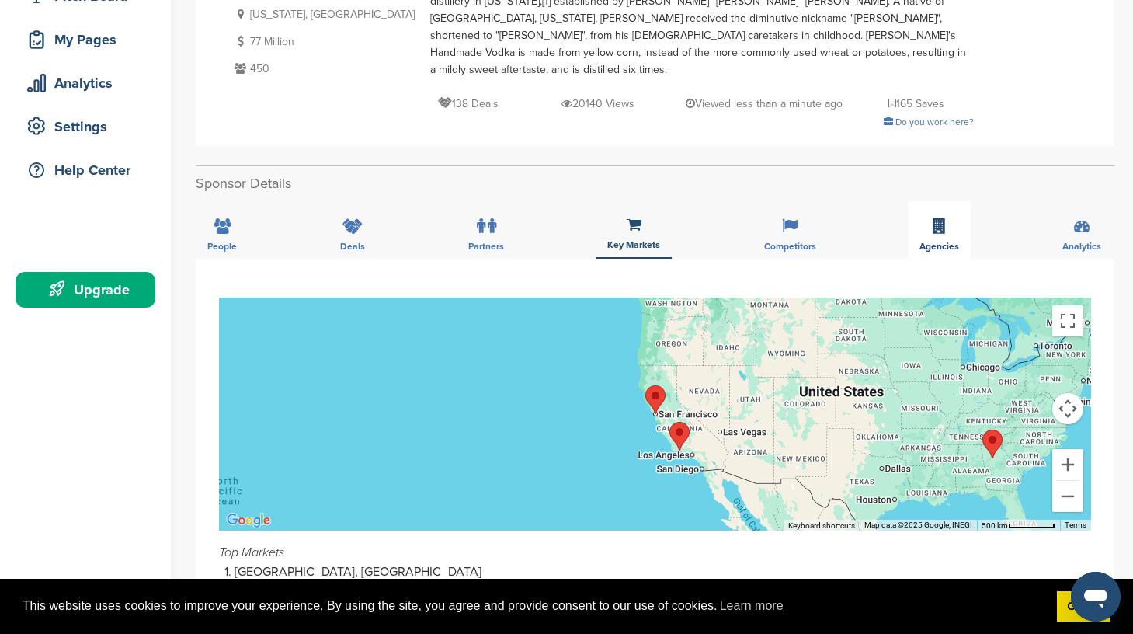
click at [936, 219] on div "Agencies" at bounding box center [939, 229] width 63 height 57
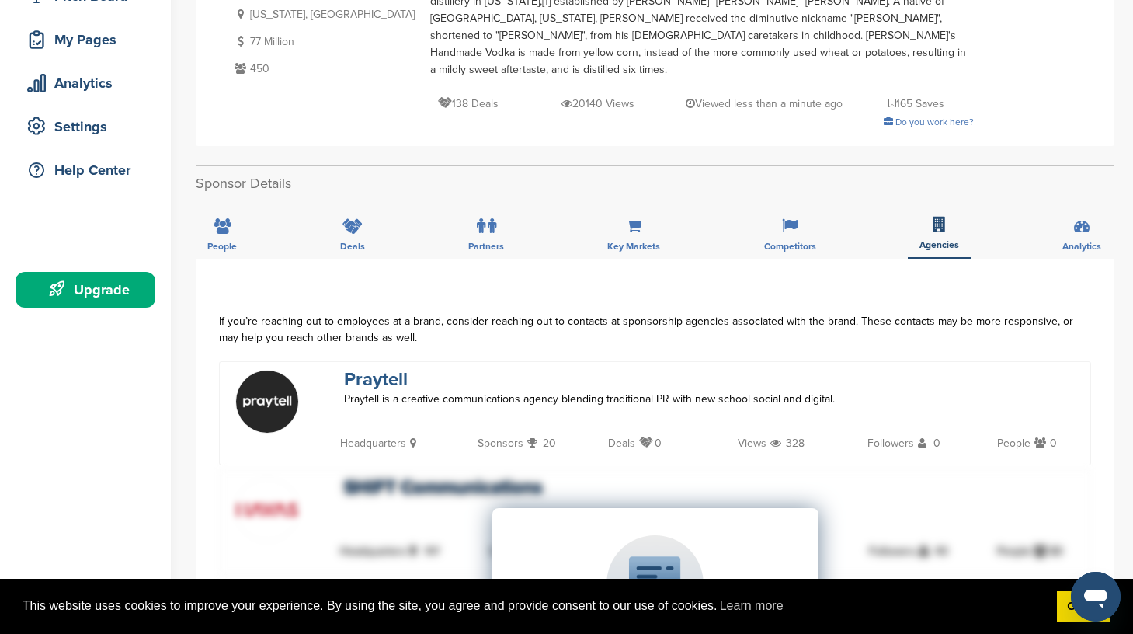
click at [388, 368] on link "Praytell" at bounding box center [376, 379] width 64 height 23
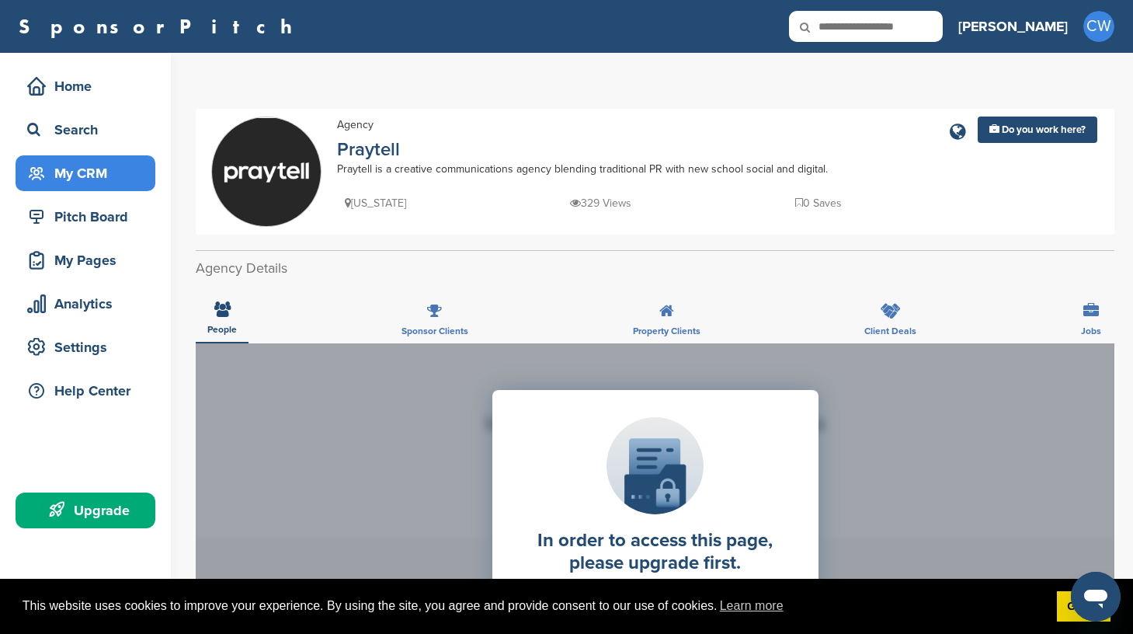
click at [123, 187] on div "My CRM" at bounding box center [86, 173] width 140 height 36
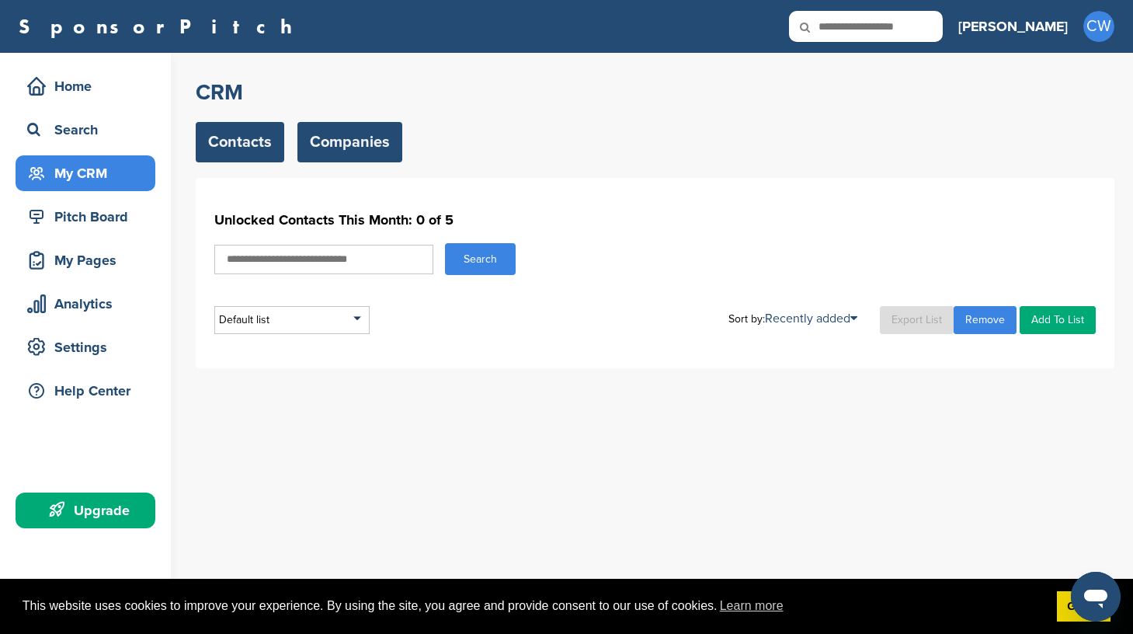
click at [379, 130] on link "Companies" at bounding box center [349, 142] width 105 height 40
